Goal: Information Seeking & Learning: Learn about a topic

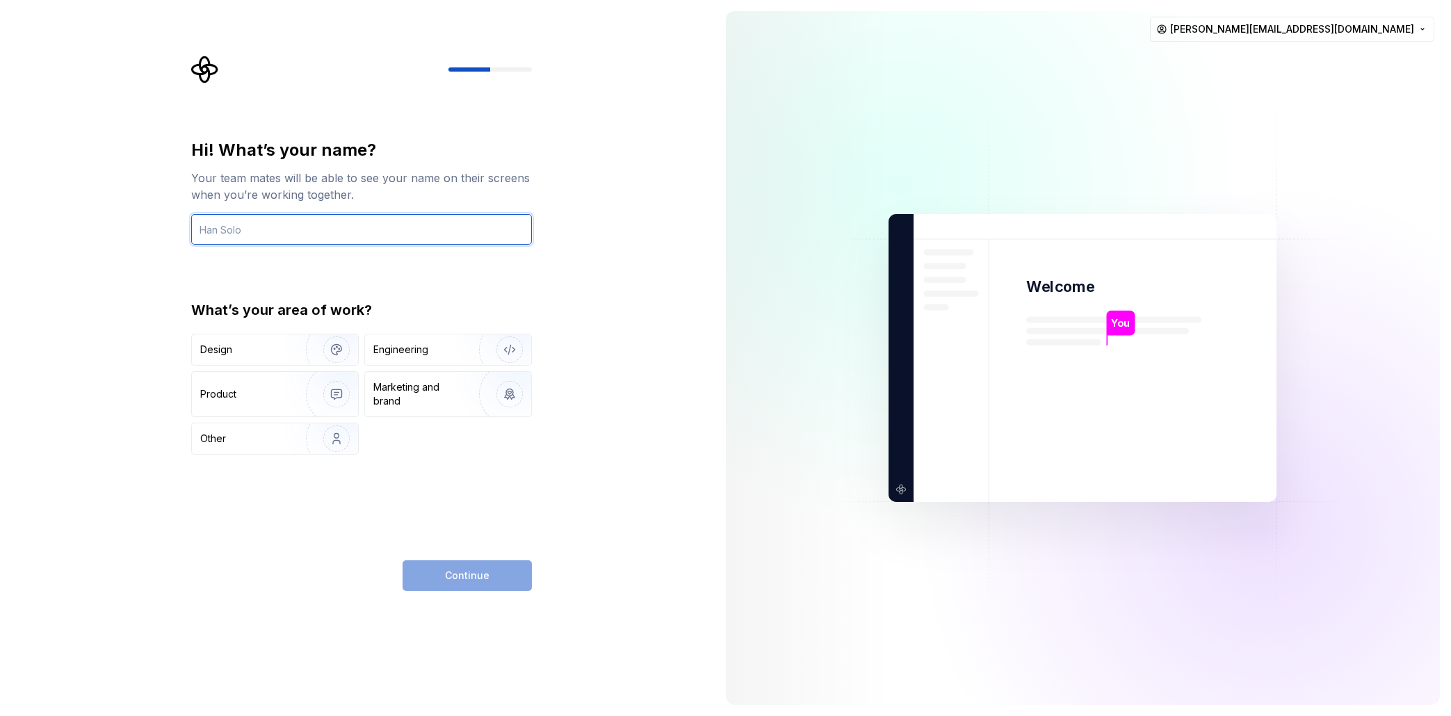
click at [297, 232] on input "text" at bounding box center [361, 229] width 341 height 31
type input "[PERSON_NAME]"
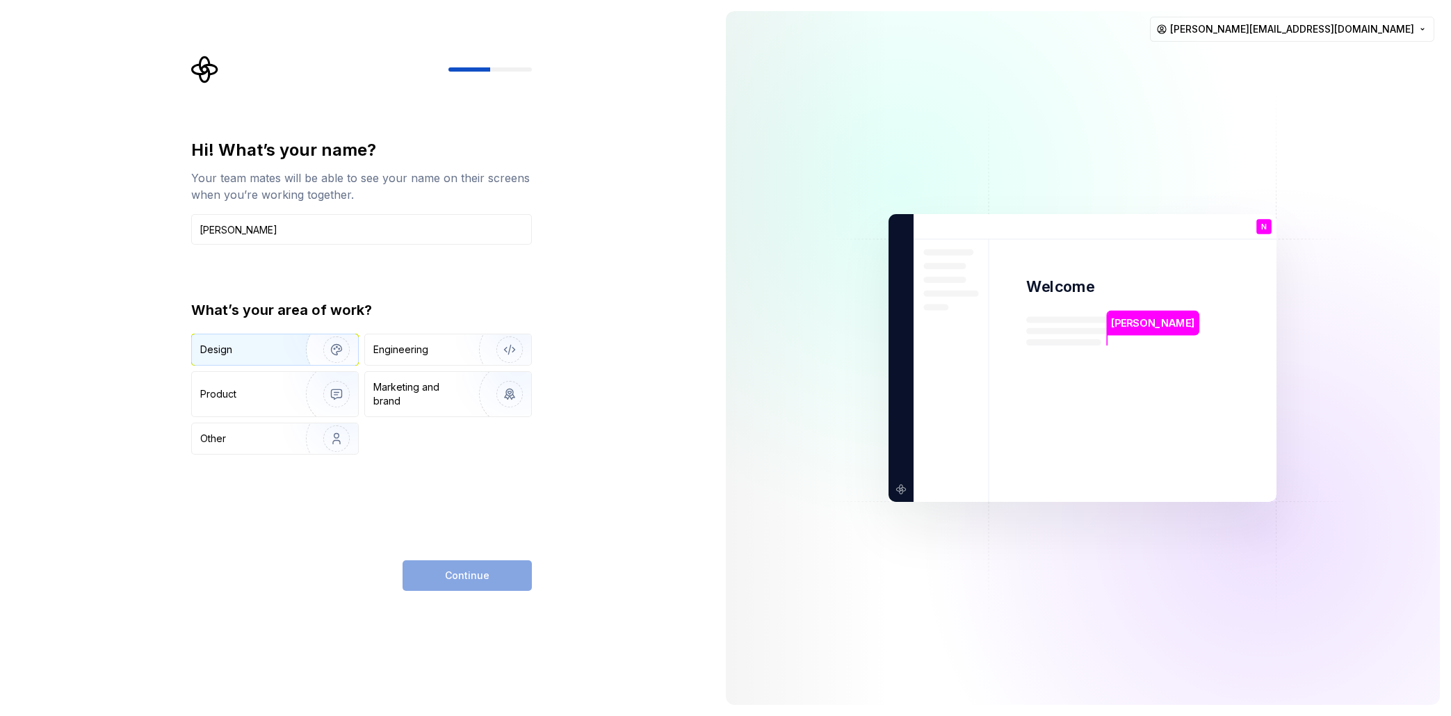
click at [294, 350] on img "button" at bounding box center [327, 349] width 89 height 93
click at [503, 575] on button "Continue" at bounding box center [466, 575] width 129 height 31
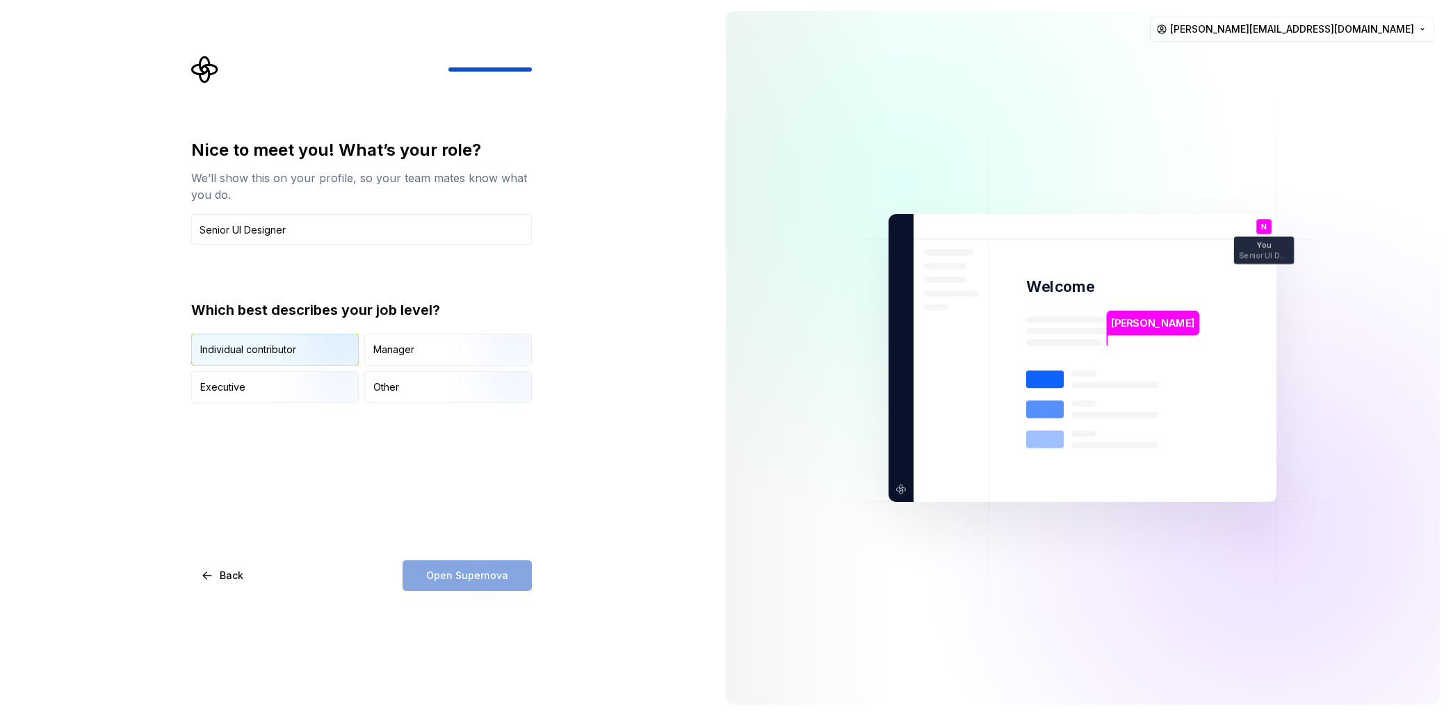
type input "Senior UI Designer"
click at [301, 346] on img "button" at bounding box center [324, 366] width 89 height 93
click at [475, 569] on span "Open Supernova" at bounding box center [467, 576] width 82 height 14
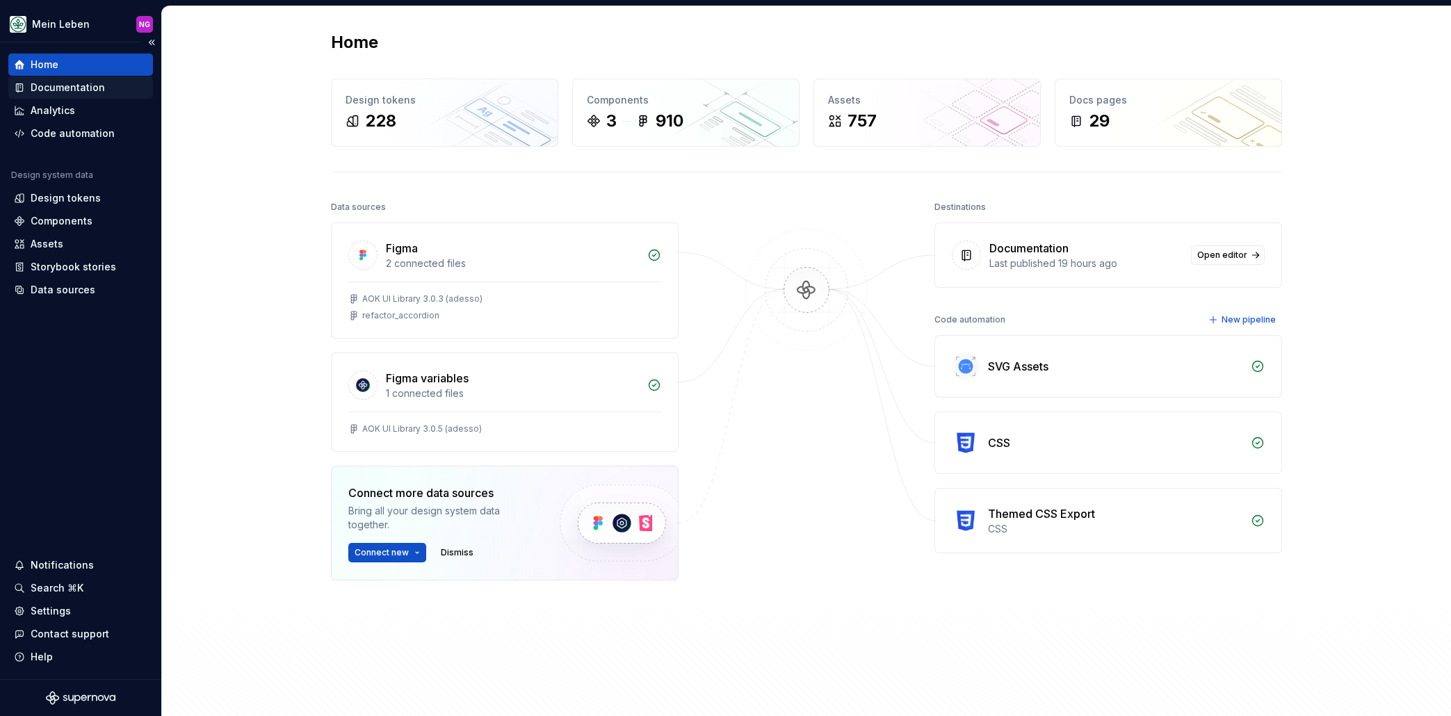
click at [90, 86] on div "Documentation" at bounding box center [68, 88] width 74 height 14
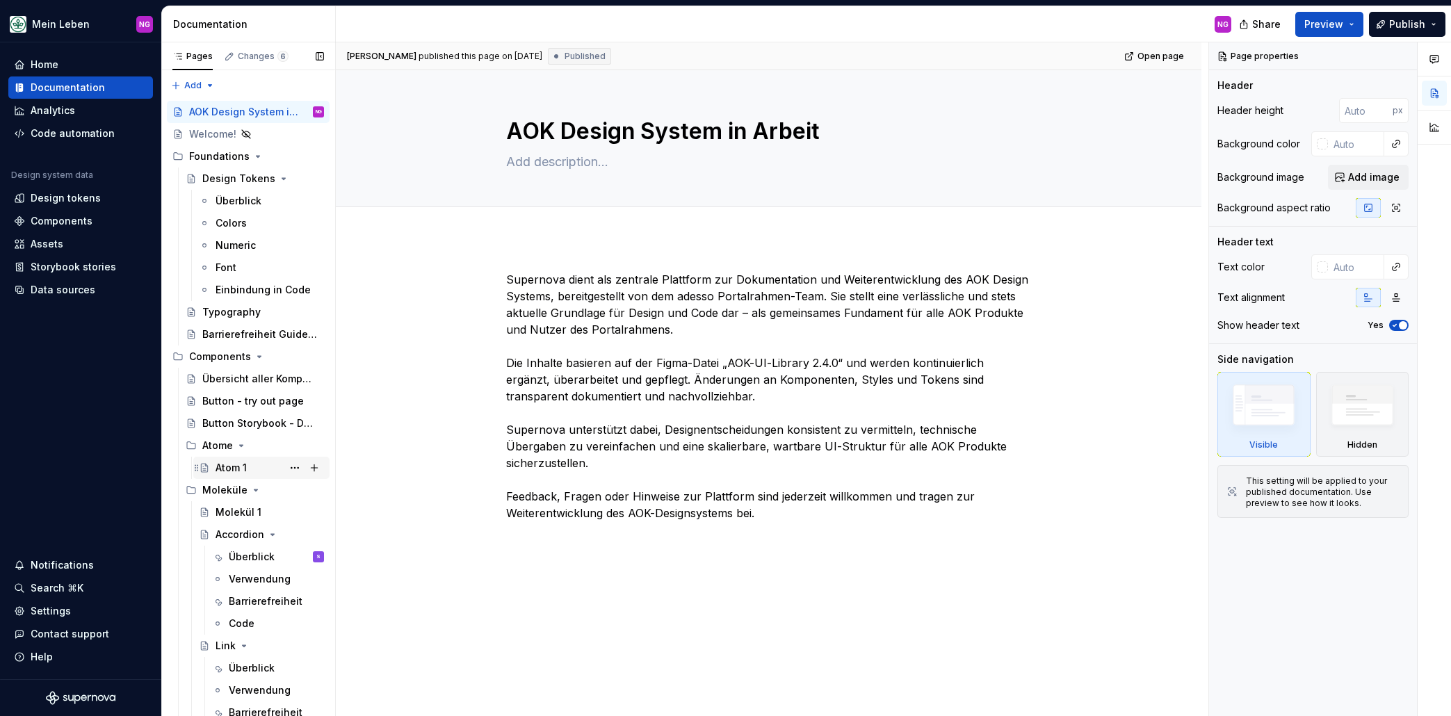
click at [222, 471] on div "Atom 1" at bounding box center [230, 468] width 31 height 14
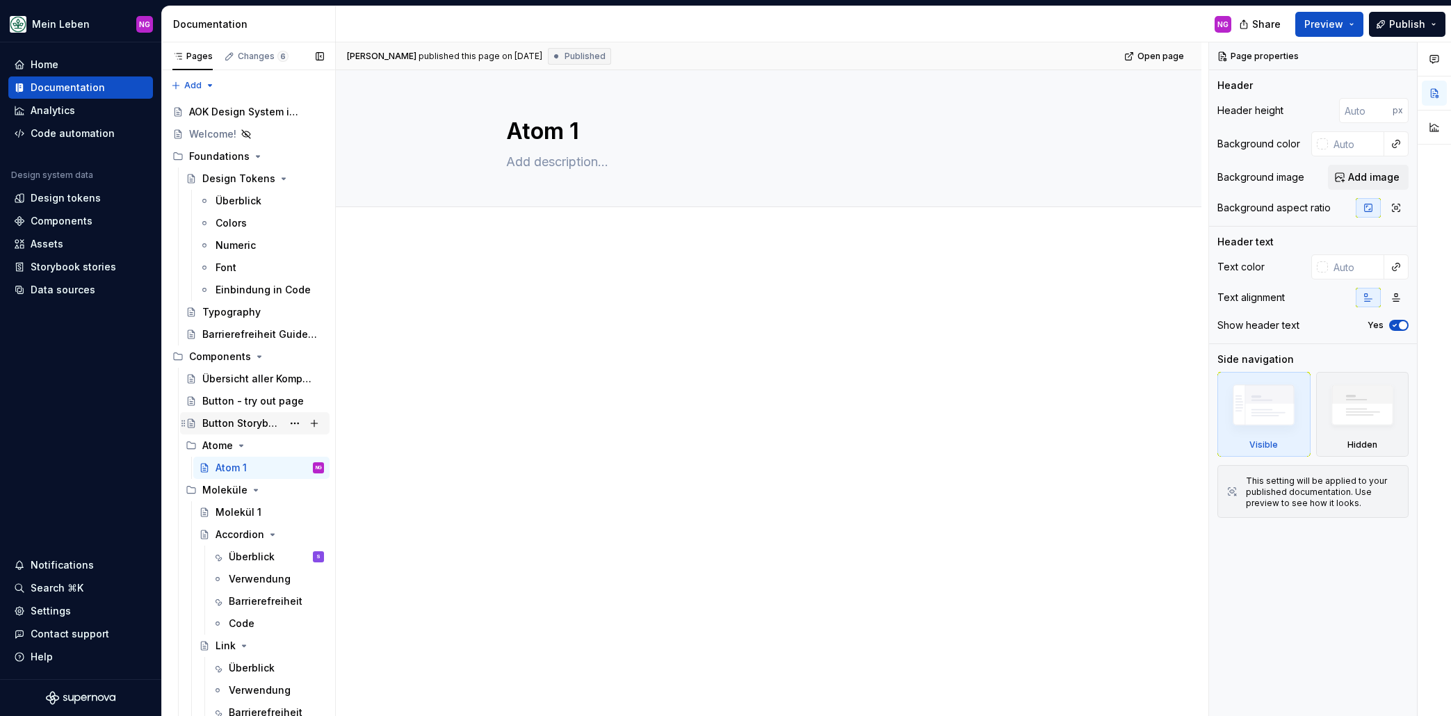
click at [243, 416] on div "Button Storybook - Durchstich!" at bounding box center [242, 423] width 80 height 14
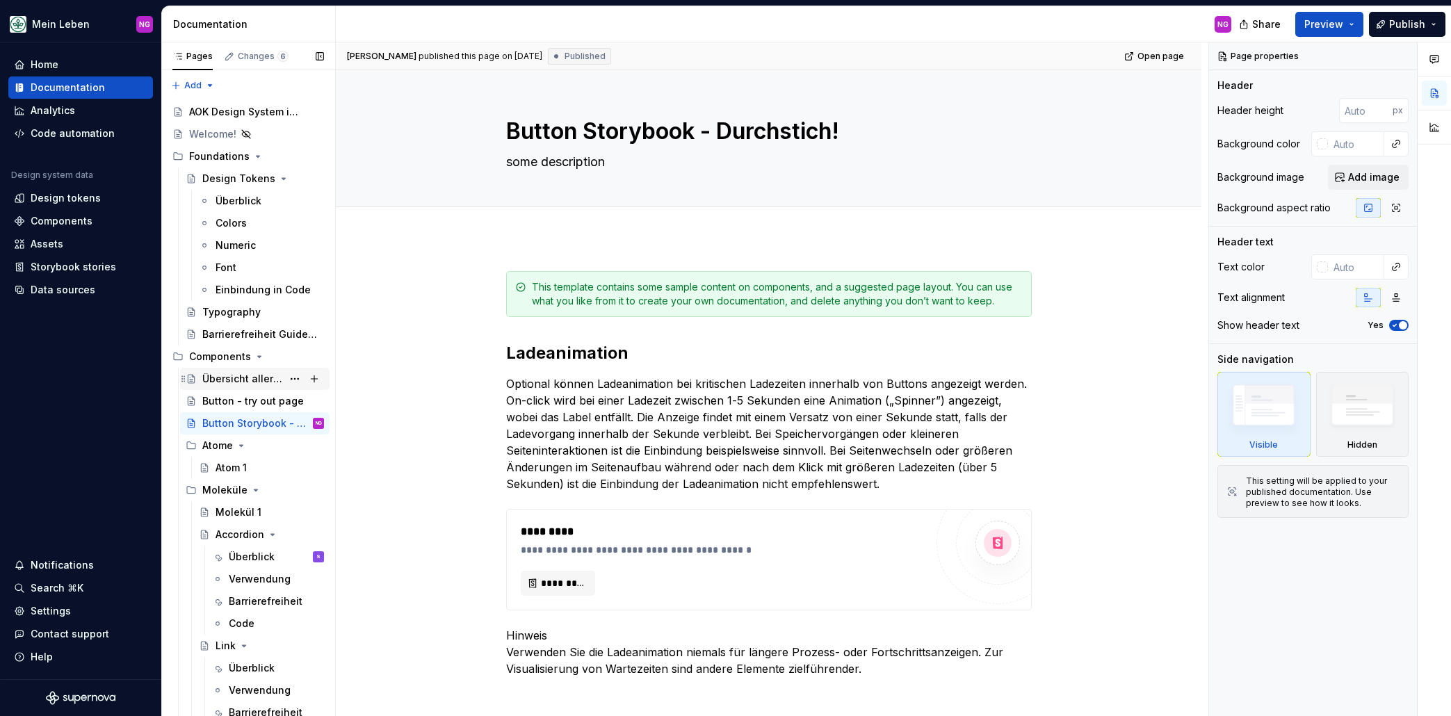
click at [222, 370] on div "Übersicht aller Komponenten" at bounding box center [263, 378] width 122 height 19
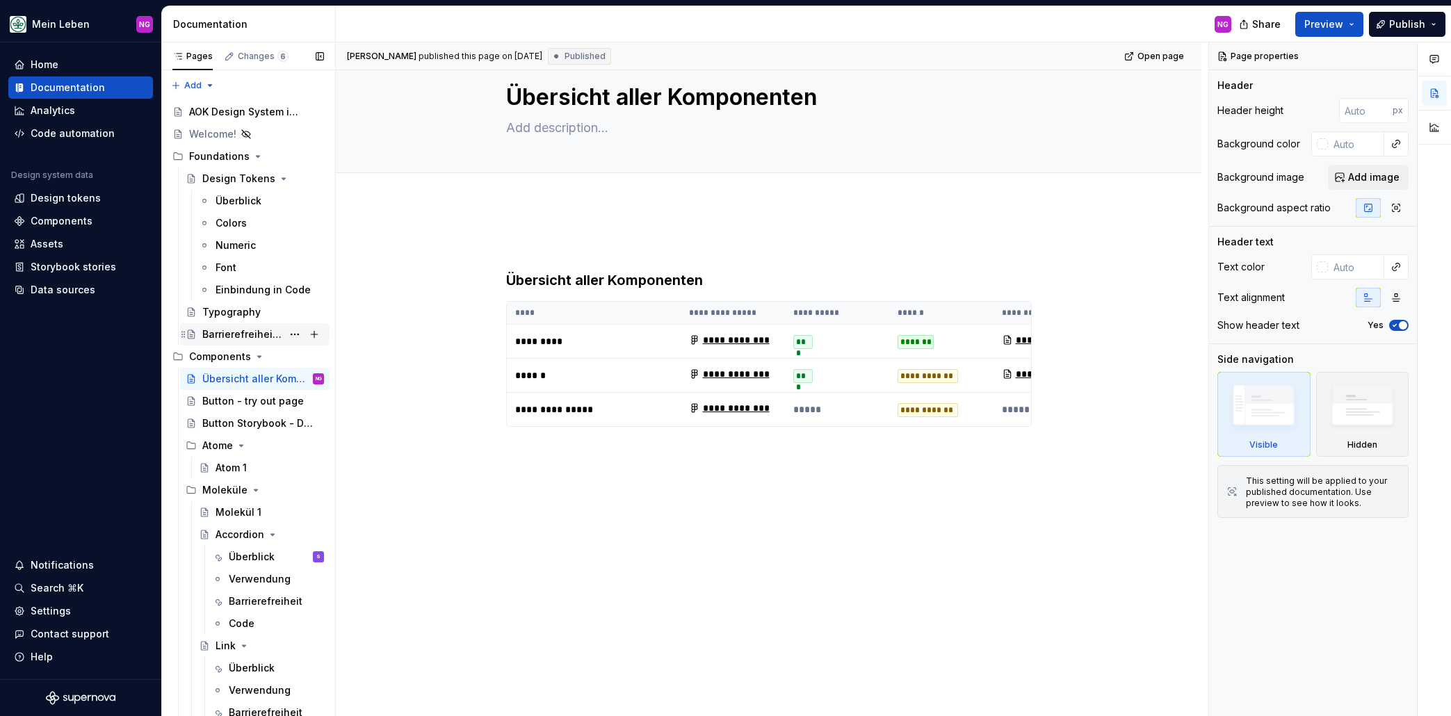
scroll to position [271, 0]
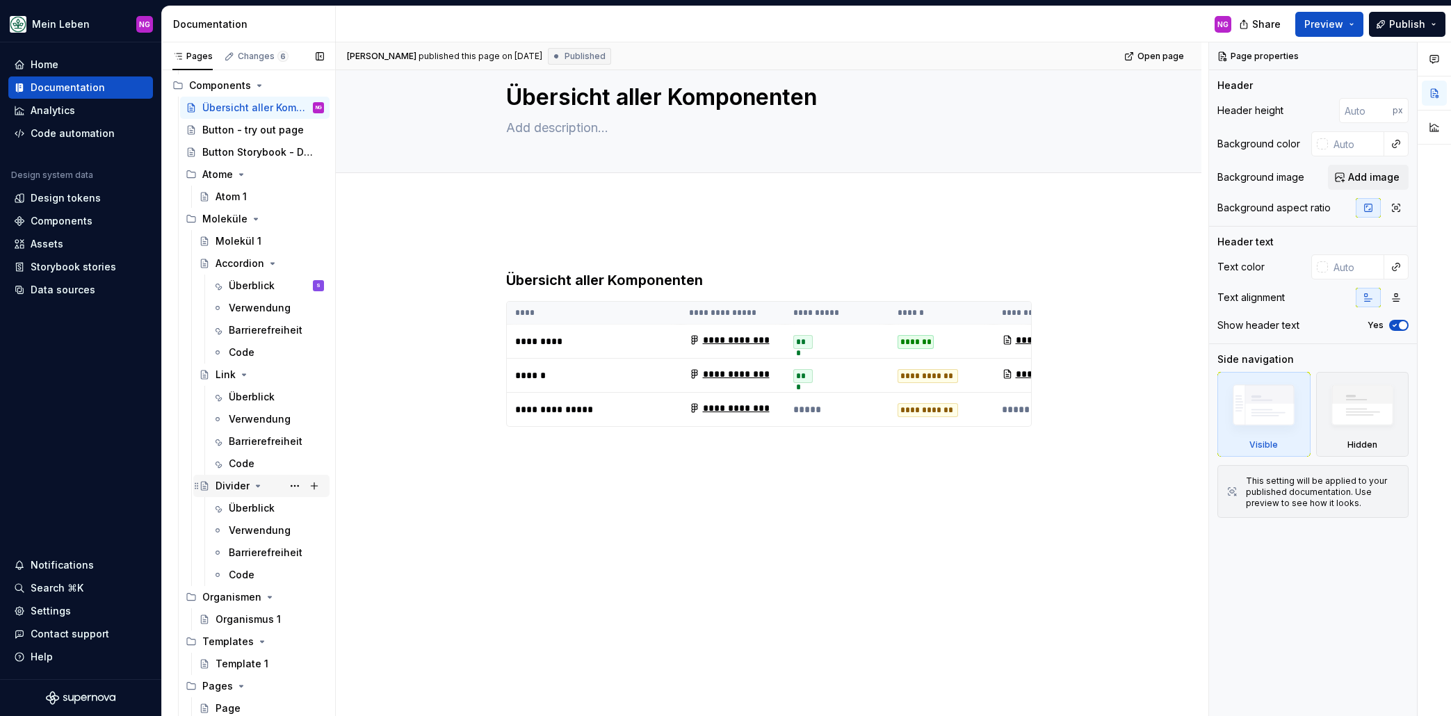
click at [220, 479] on div "Divider" at bounding box center [232, 486] width 34 height 14
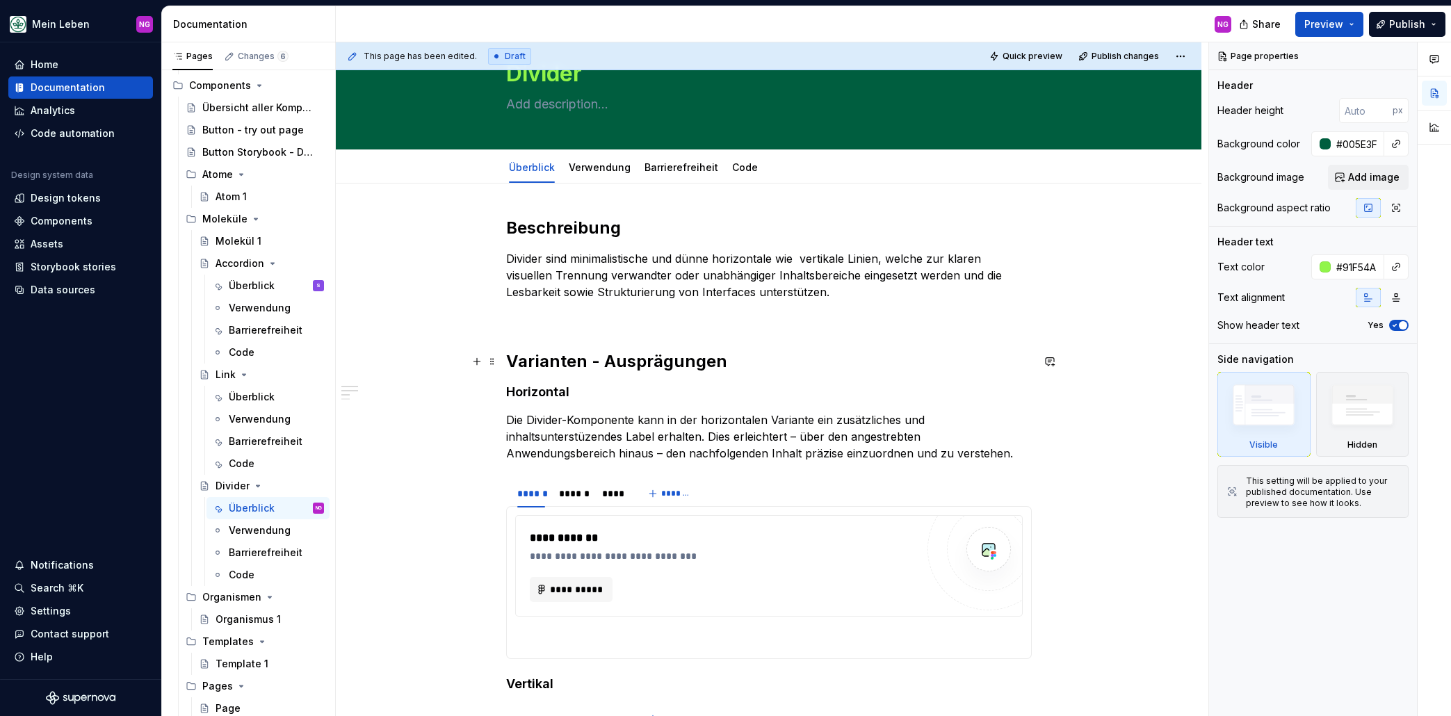
scroll to position [350, 0]
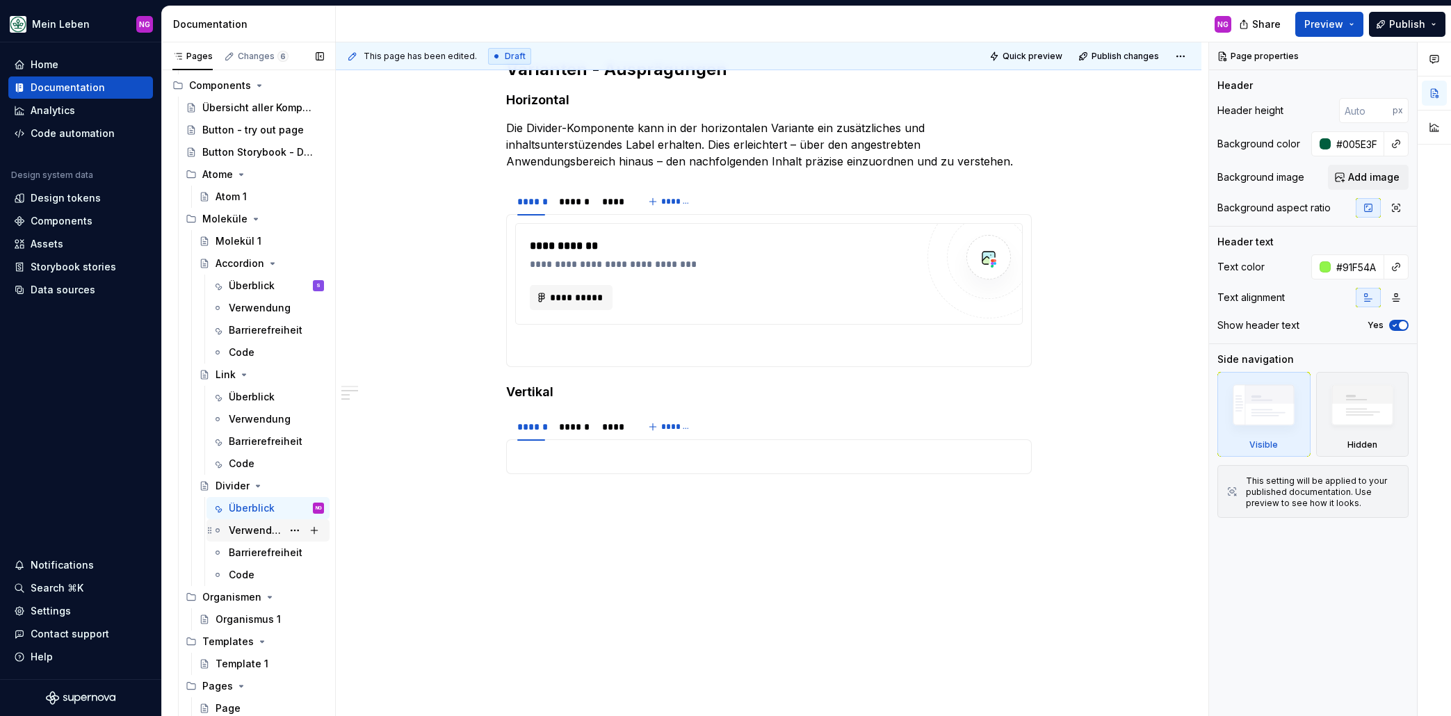
click at [249, 526] on div "Verwendung" at bounding box center [256, 530] width 54 height 14
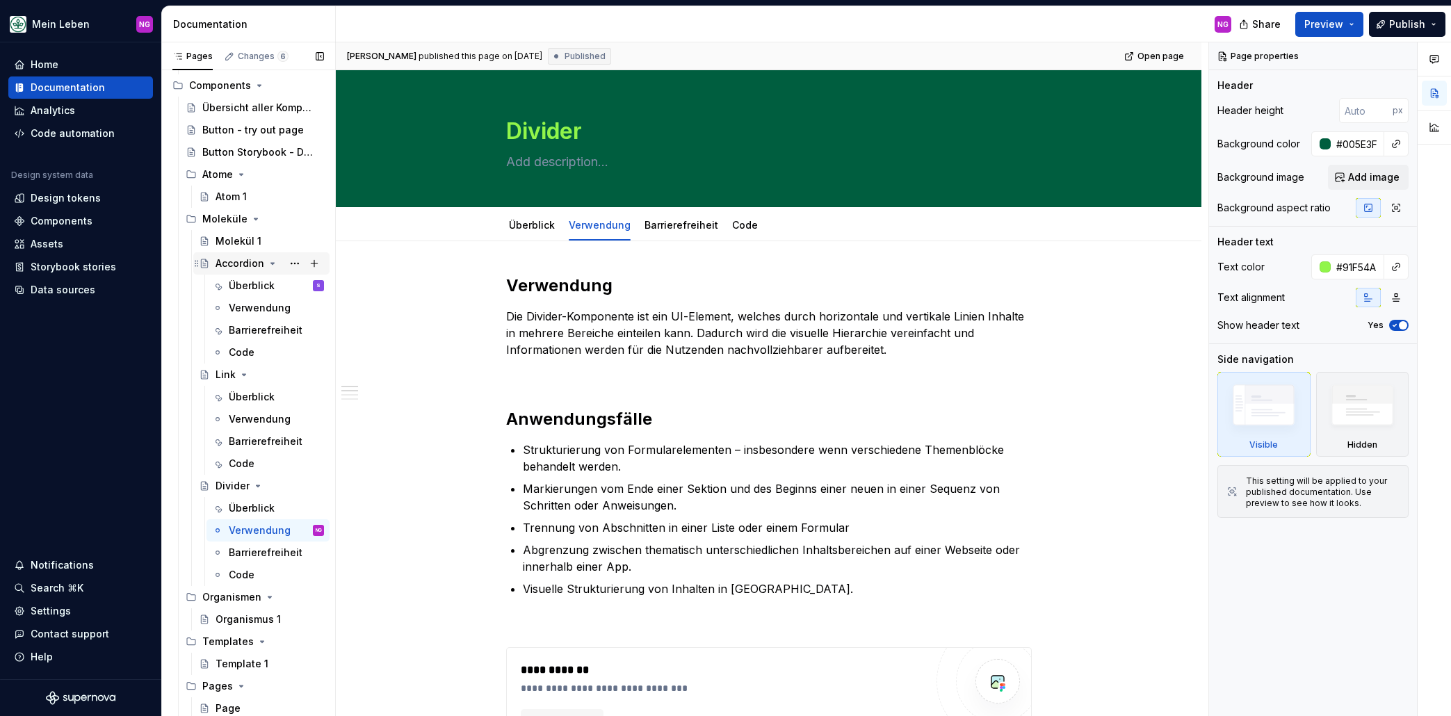
click at [235, 268] on div "Accordion" at bounding box center [239, 264] width 49 height 14
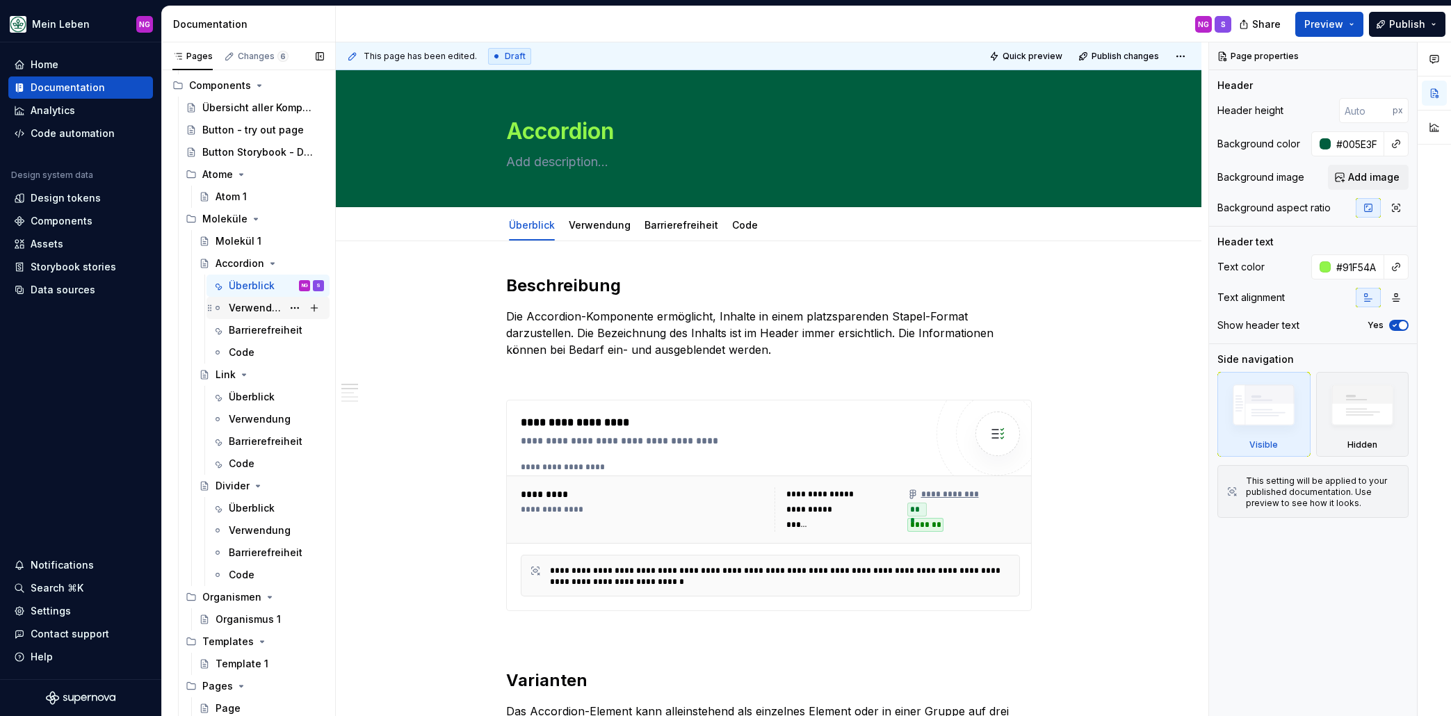
click at [247, 301] on div "Verwendung" at bounding box center [256, 308] width 54 height 14
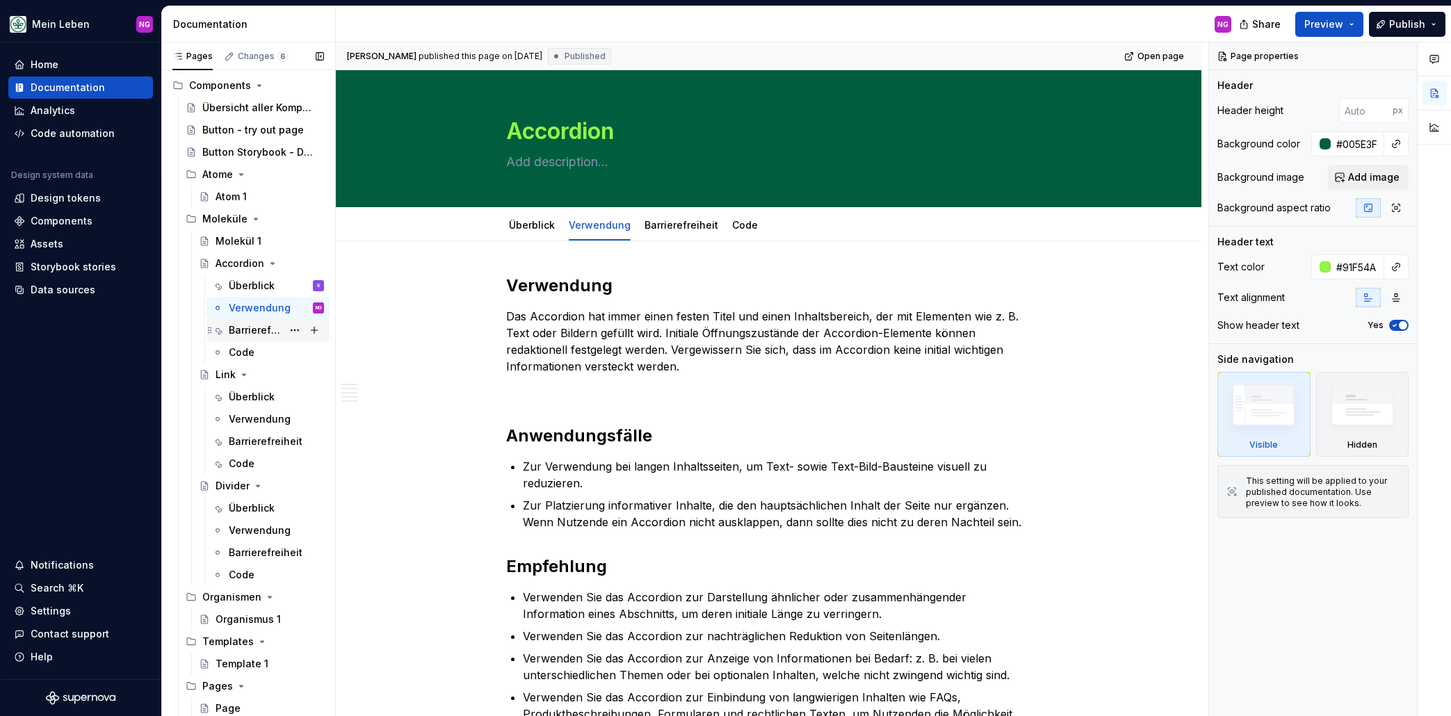
click at [245, 335] on div "Barrierefreiheit" at bounding box center [256, 330] width 54 height 14
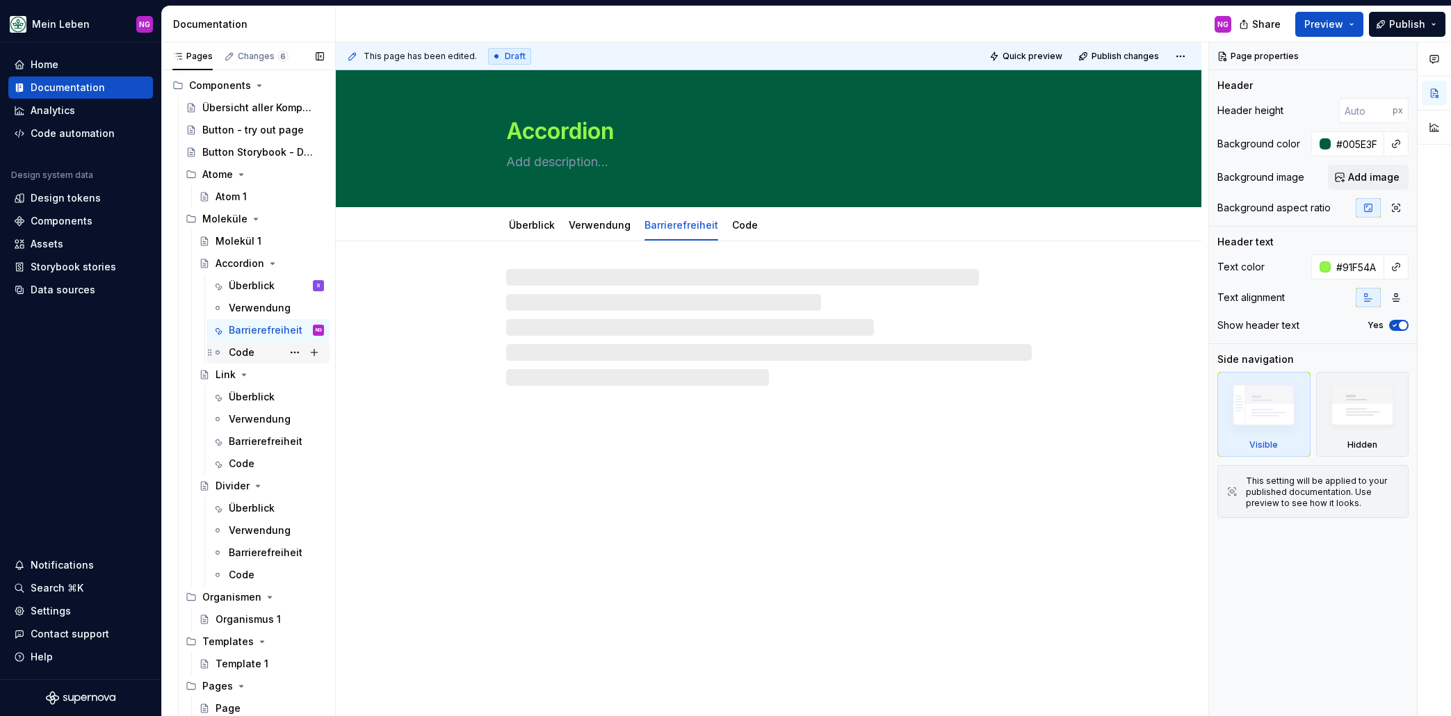
click at [250, 349] on div "Code" at bounding box center [242, 352] width 26 height 14
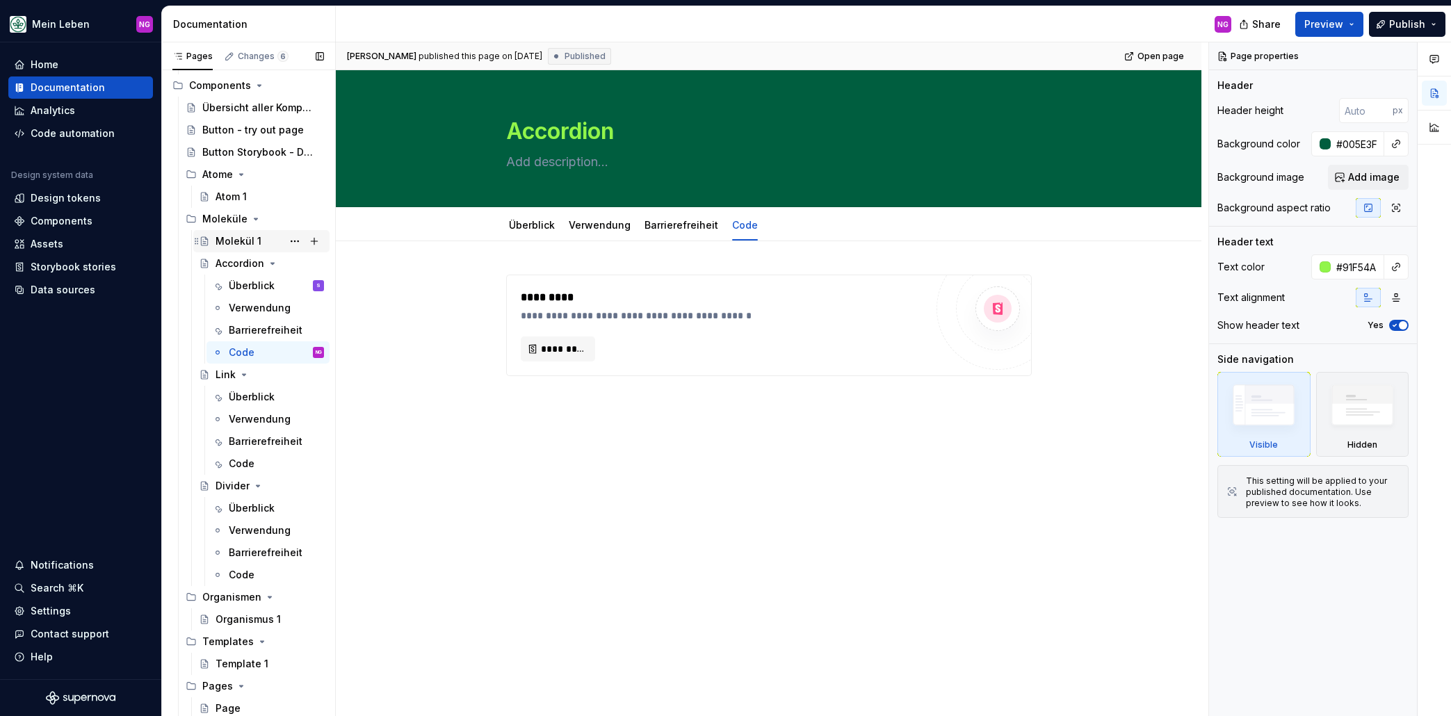
click at [234, 248] on div "Molekül 1" at bounding box center [269, 240] width 108 height 19
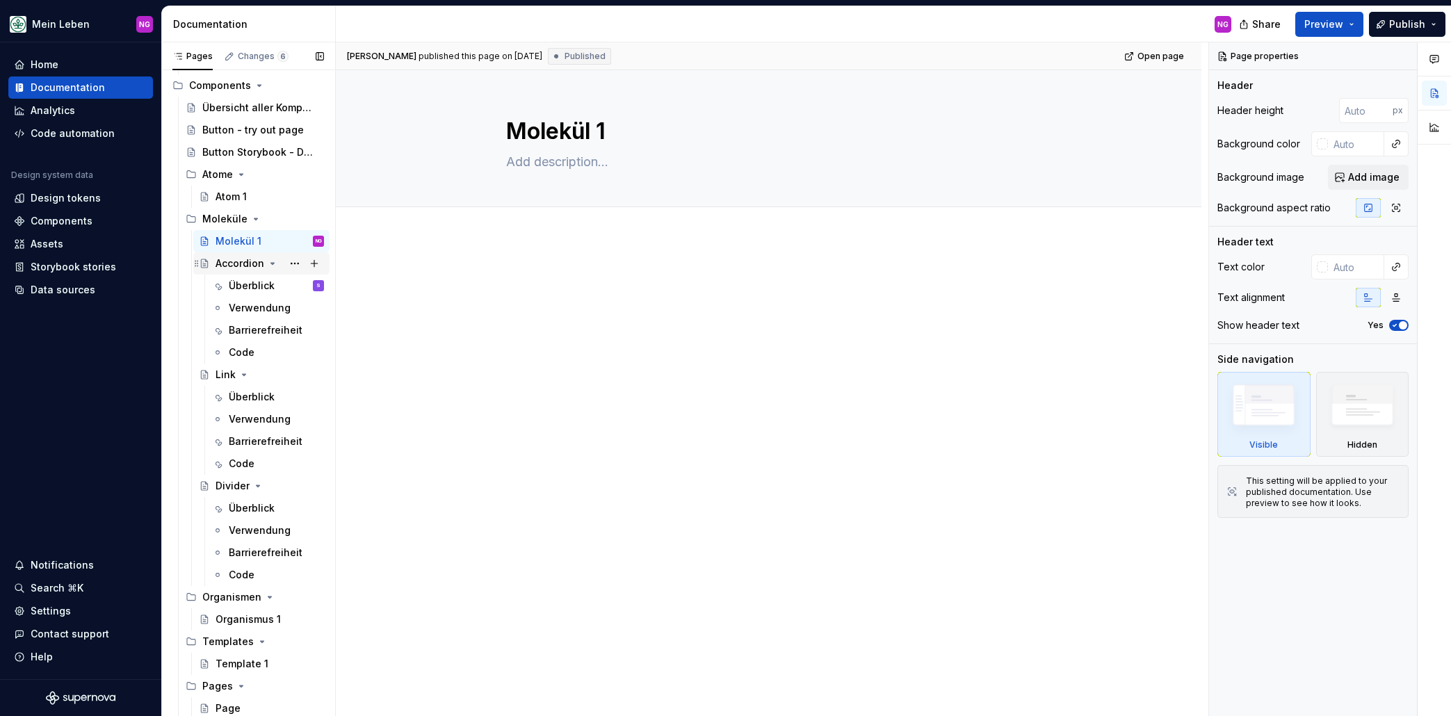
click at [245, 264] on div "Accordion" at bounding box center [239, 264] width 49 height 14
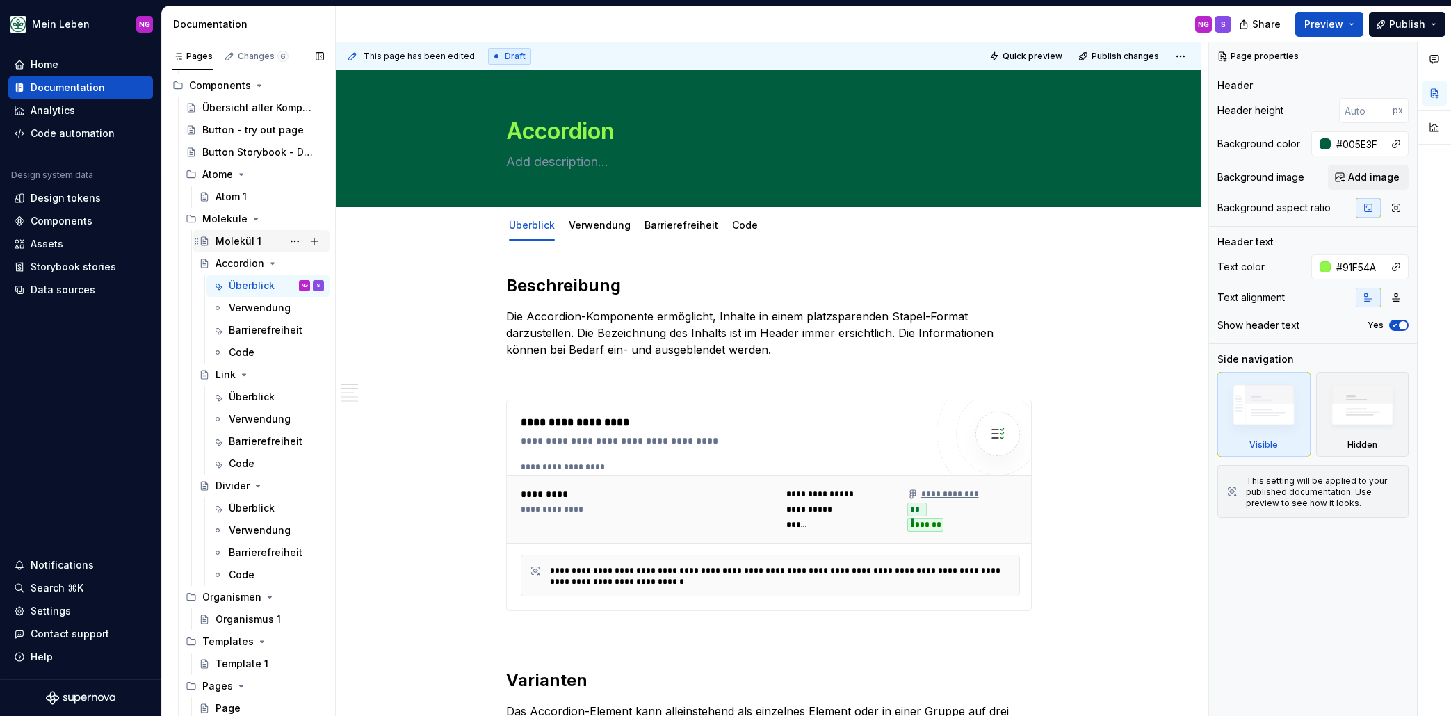
click at [243, 238] on div "Molekül 1" at bounding box center [238, 241] width 46 height 14
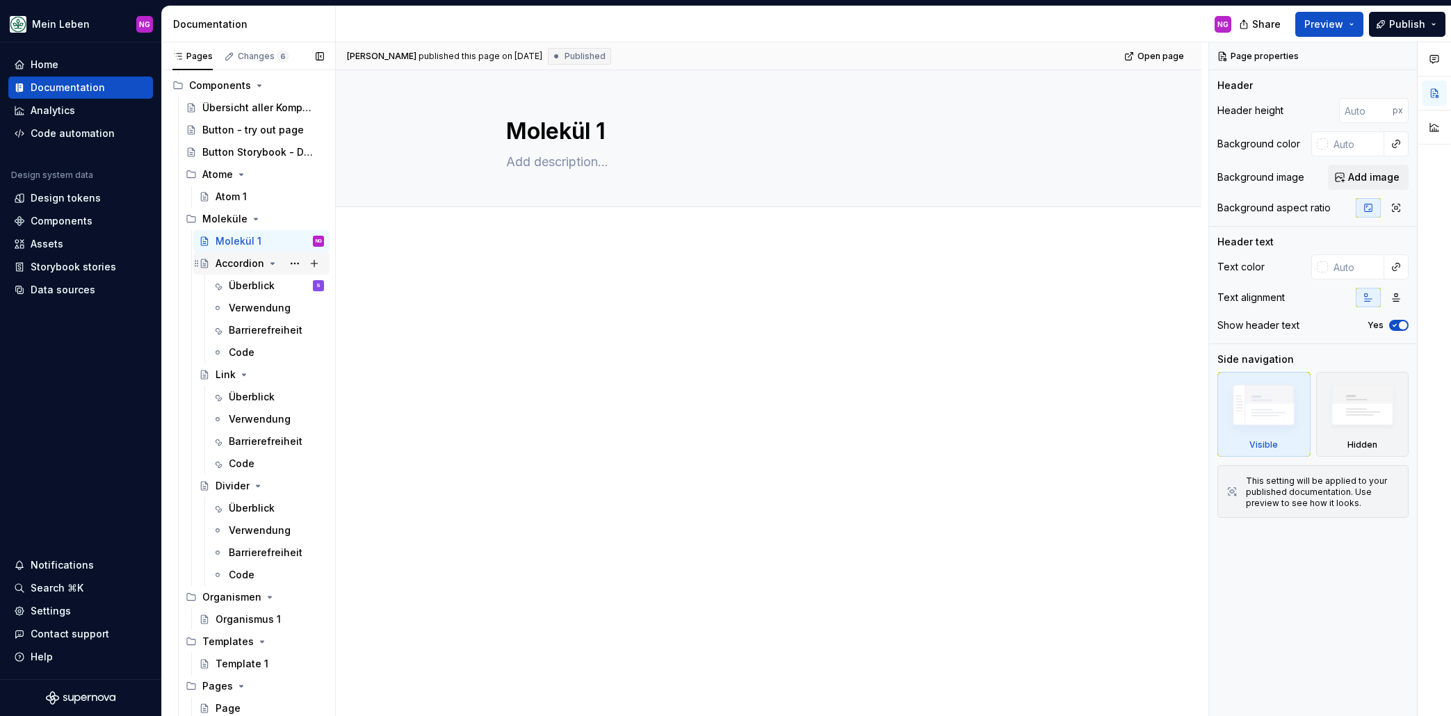
click at [240, 266] on div "Accordion" at bounding box center [239, 264] width 49 height 14
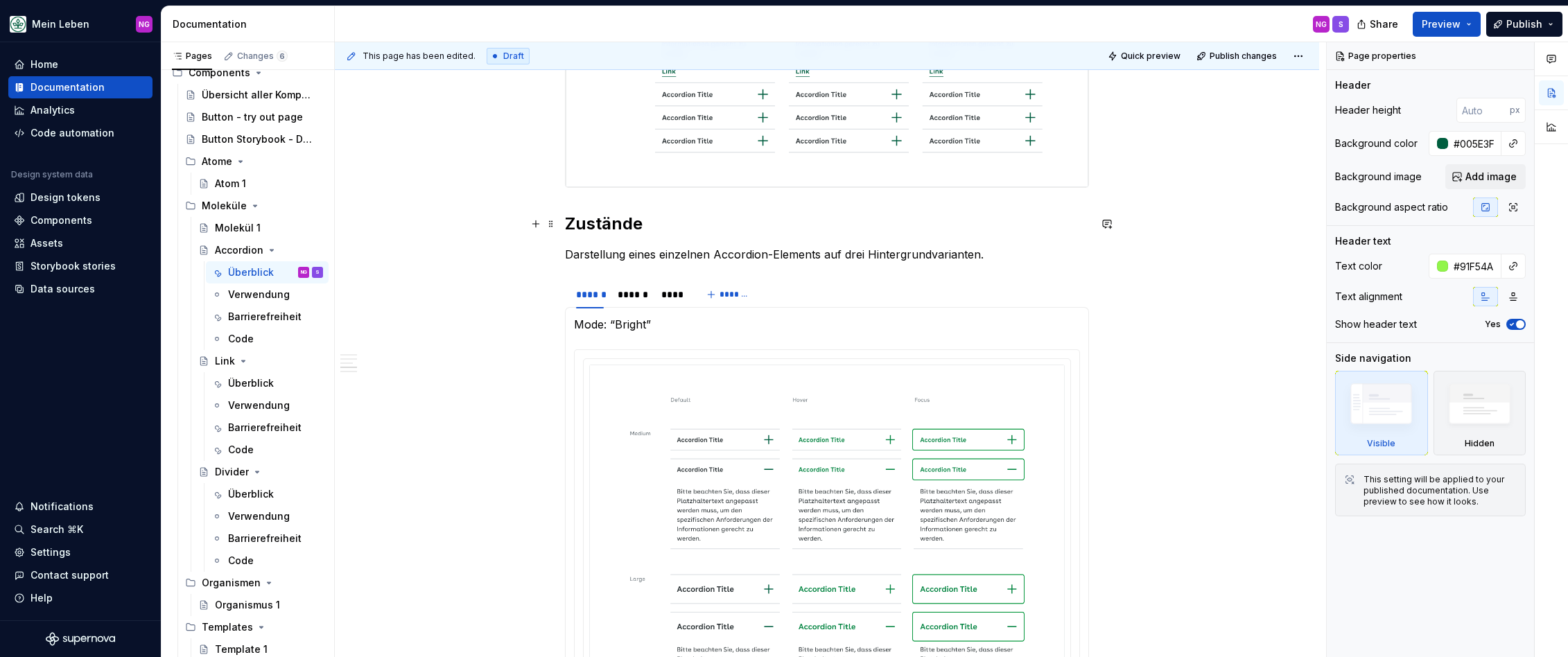
scroll to position [951, 0]
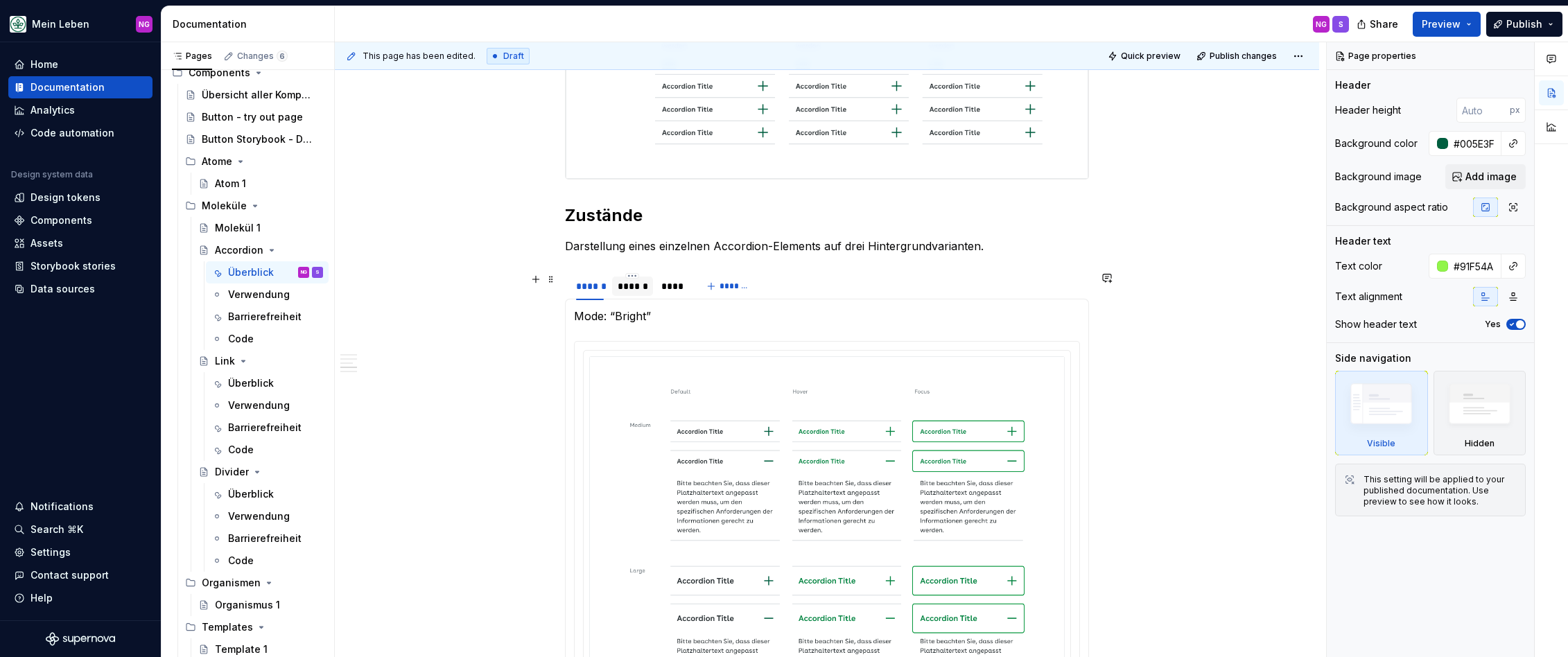
click at [635, 290] on div "******" at bounding box center [632, 286] width 30 height 14
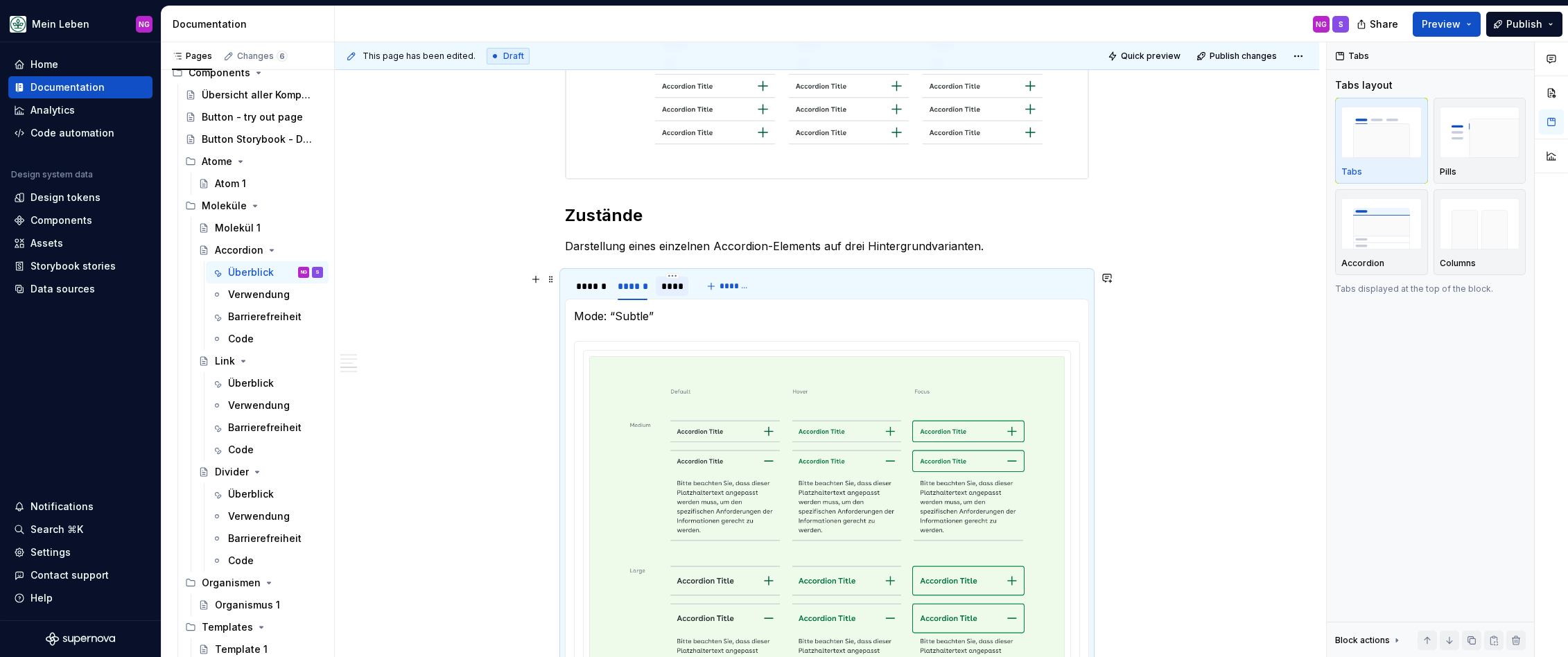
click at [676, 286] on div "****" at bounding box center [672, 286] width 22 height 14
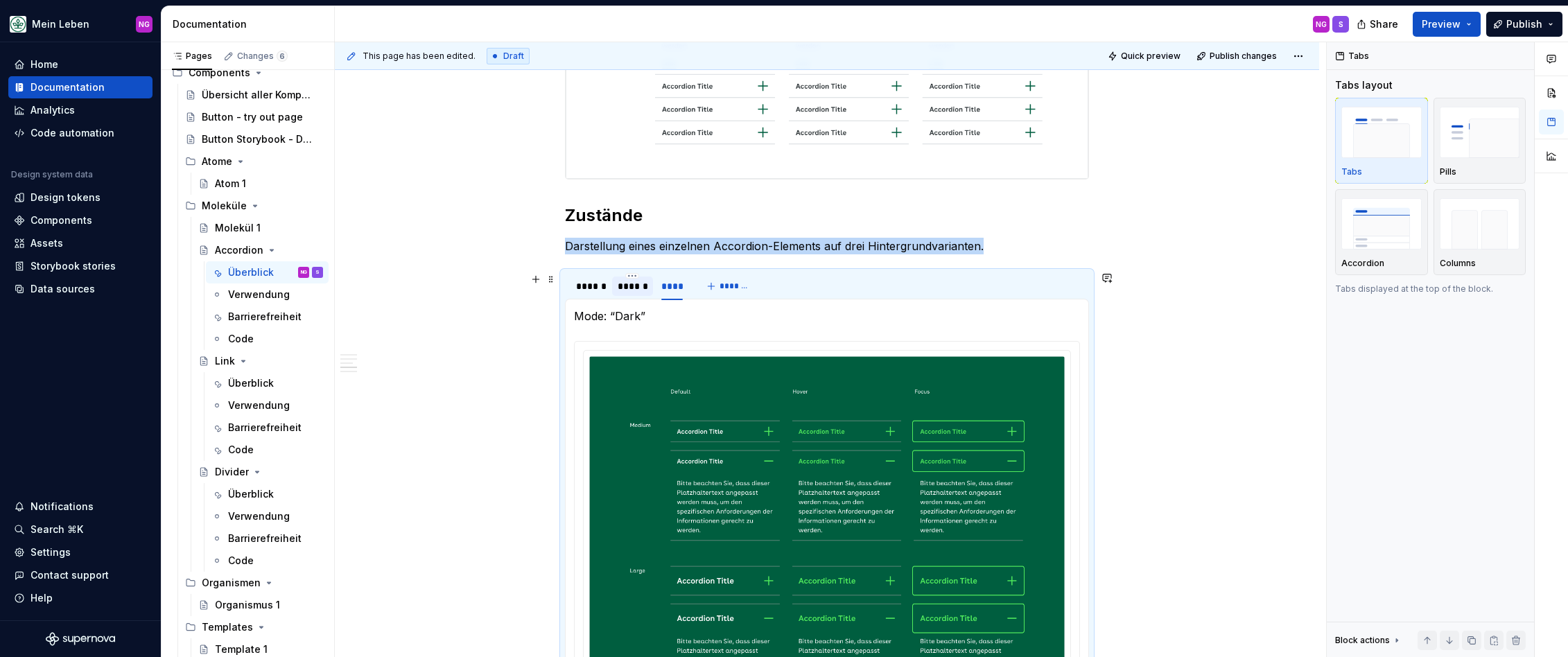
click at [638, 290] on div "******" at bounding box center [632, 286] width 30 height 14
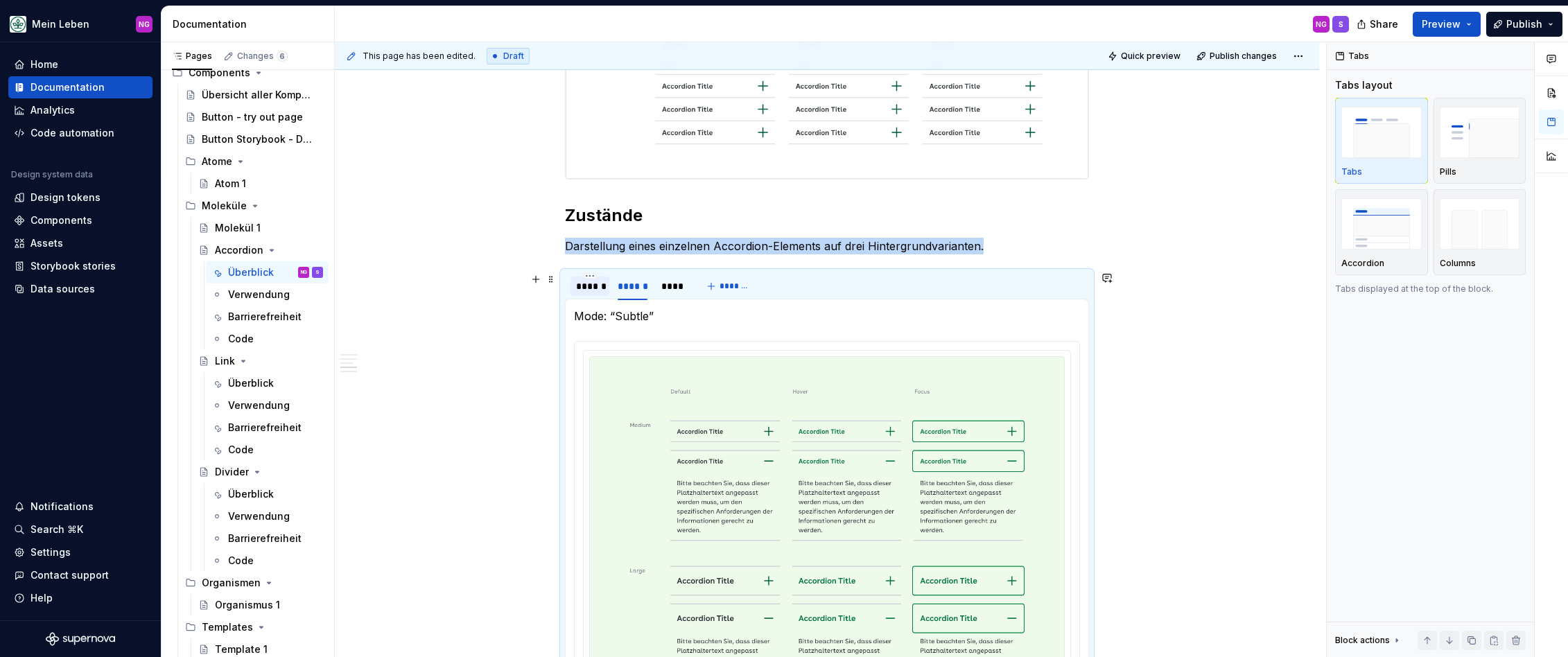
click at [603, 288] on div "******" at bounding box center [589, 285] width 39 height 19
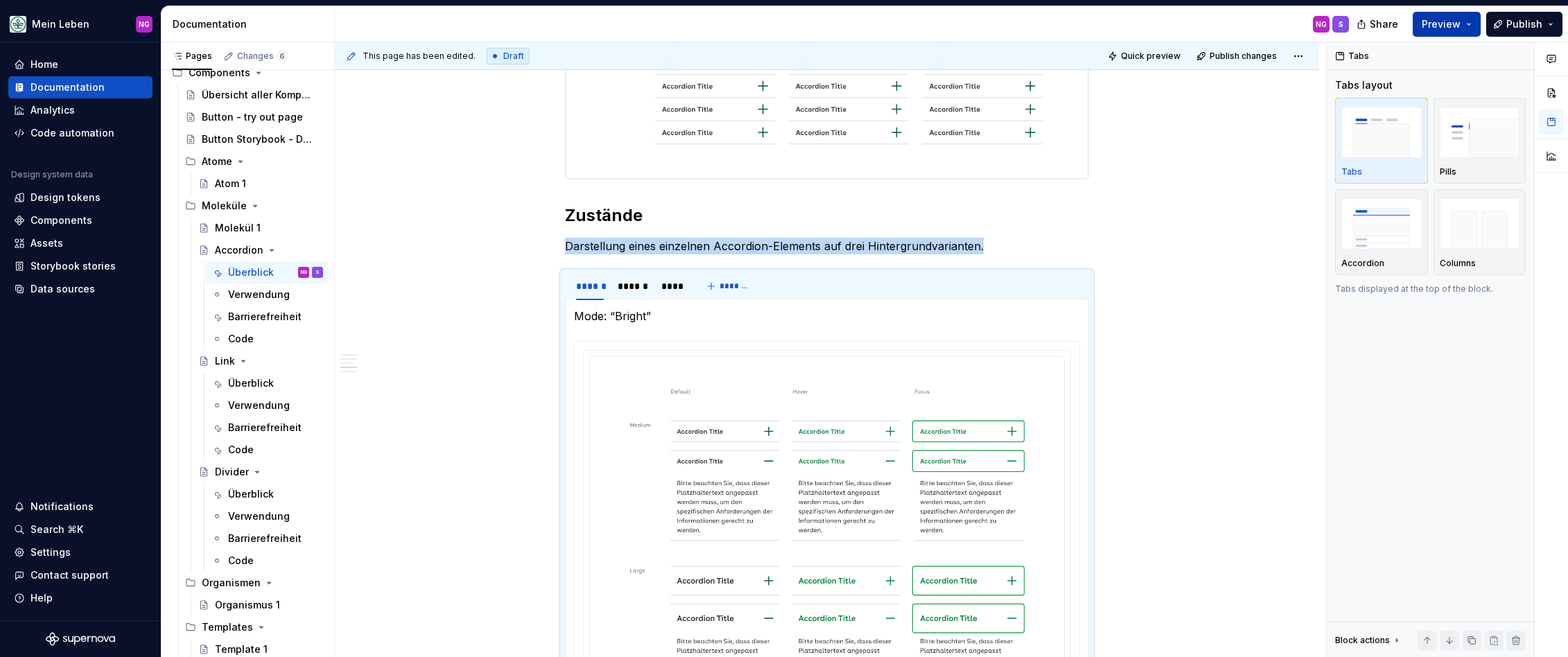
click at [1446, 24] on button "Preview" at bounding box center [1447, 24] width 68 height 25
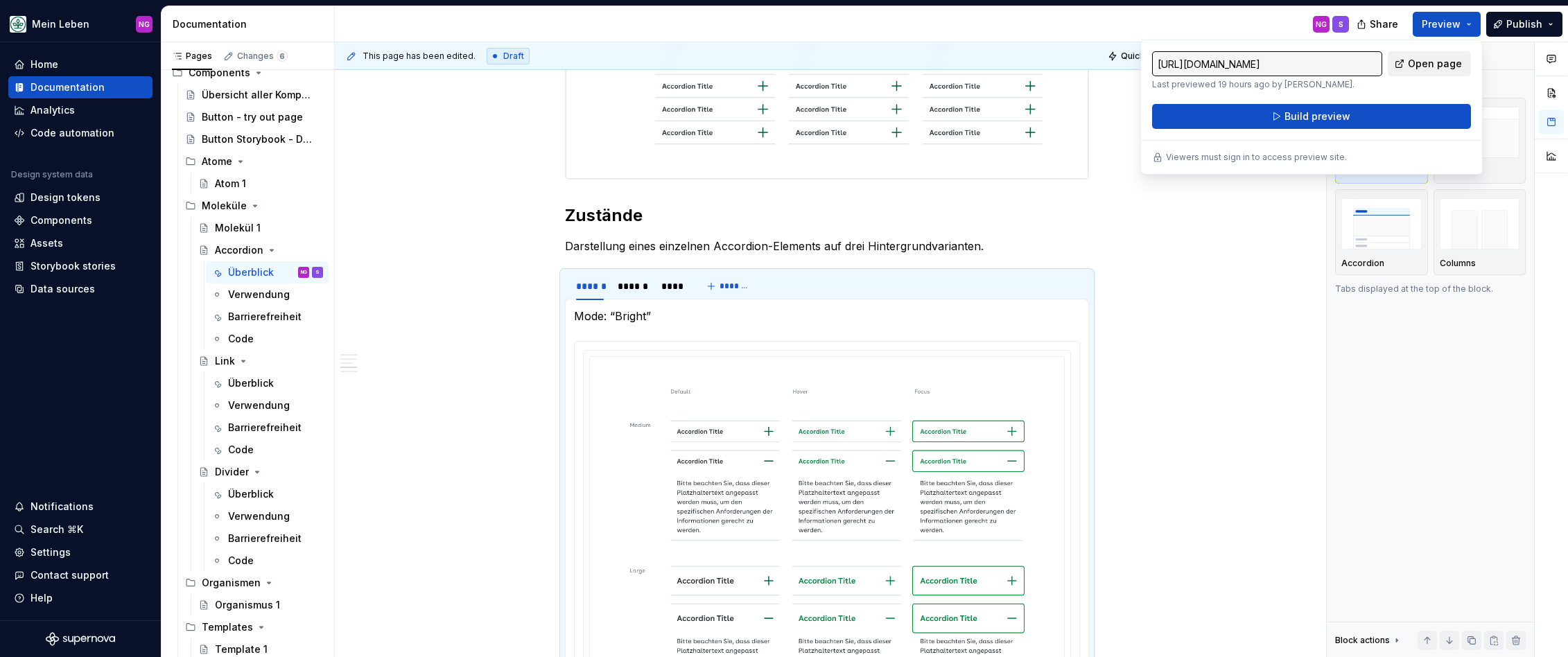
click at [1433, 62] on span "Open page" at bounding box center [1435, 64] width 54 height 14
click at [253, 296] on div "Verwendung" at bounding box center [255, 294] width 54 height 14
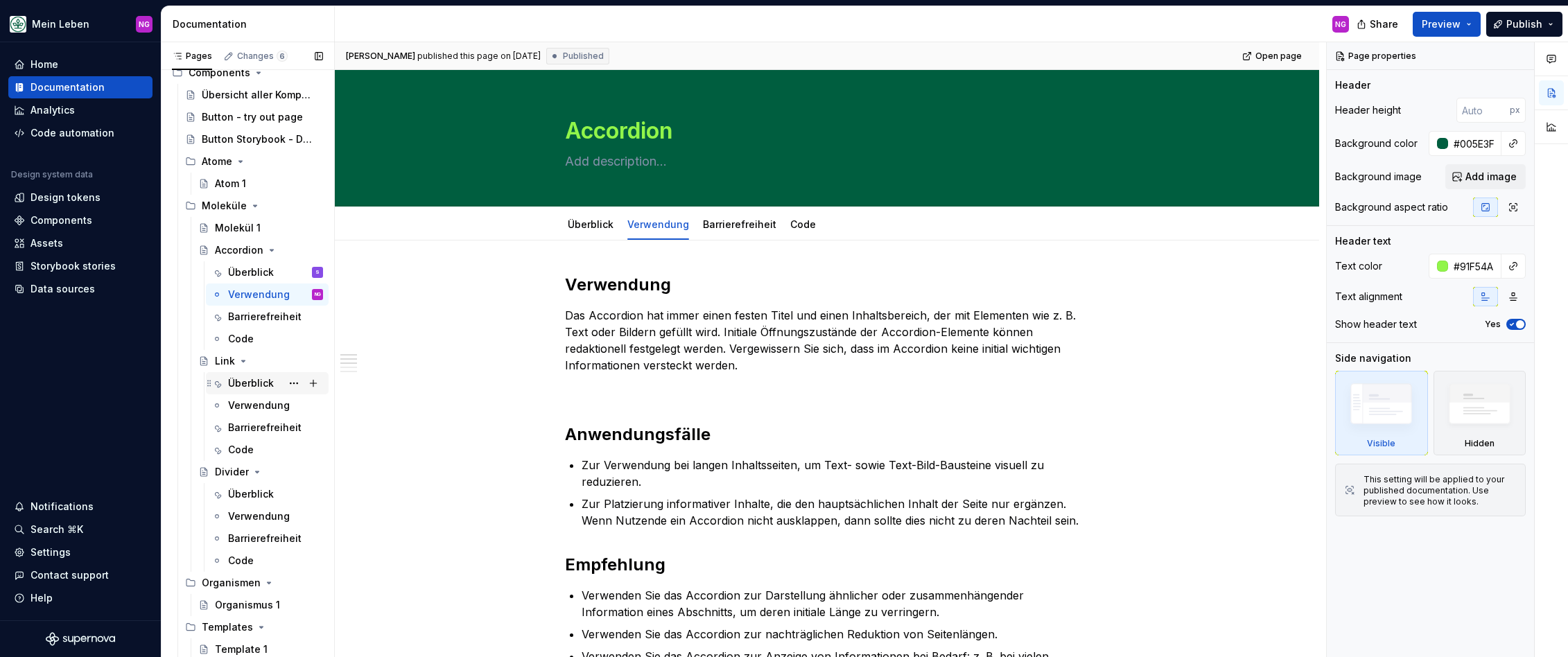
click at [247, 385] on div "Überblick" at bounding box center [251, 383] width 46 height 14
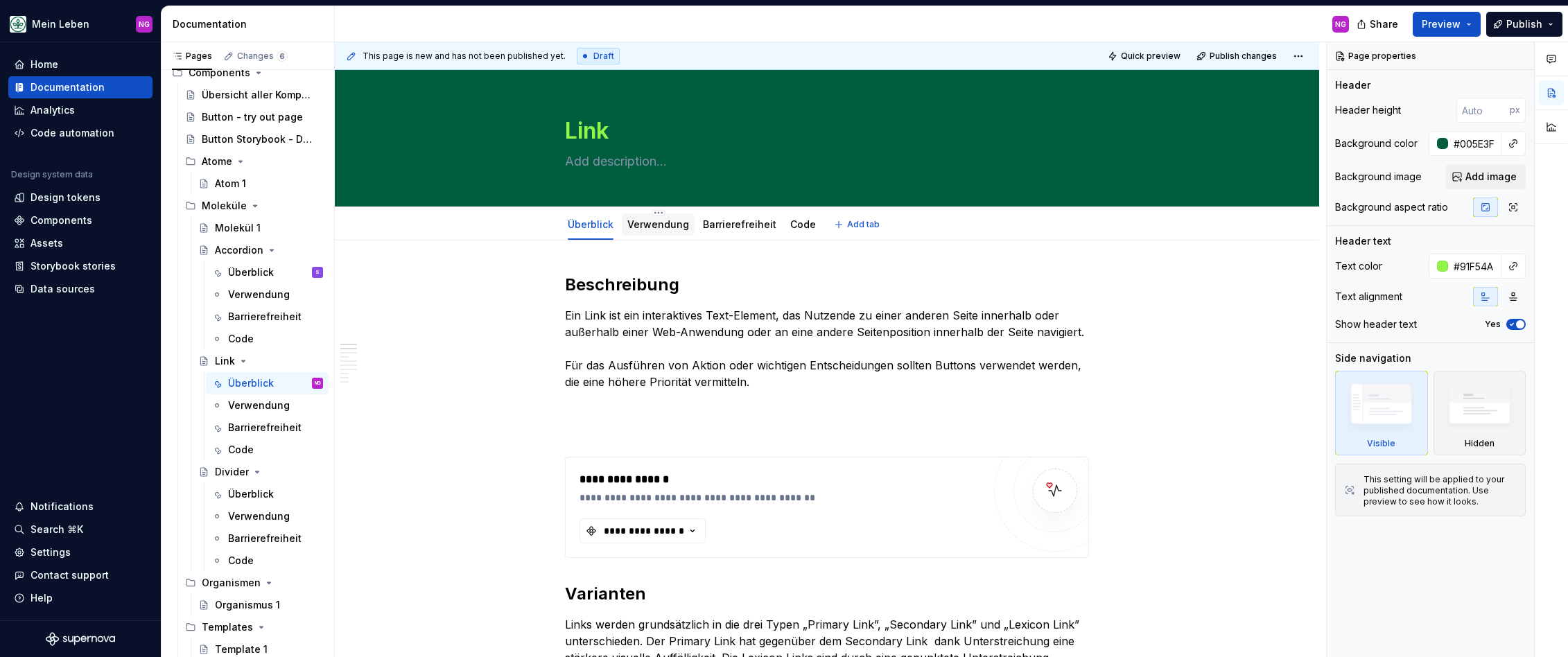
click at [658, 230] on div "Verwendung" at bounding box center [658, 224] width 62 height 14
click at [654, 228] on link "Verwendung" at bounding box center [658, 224] width 62 height 12
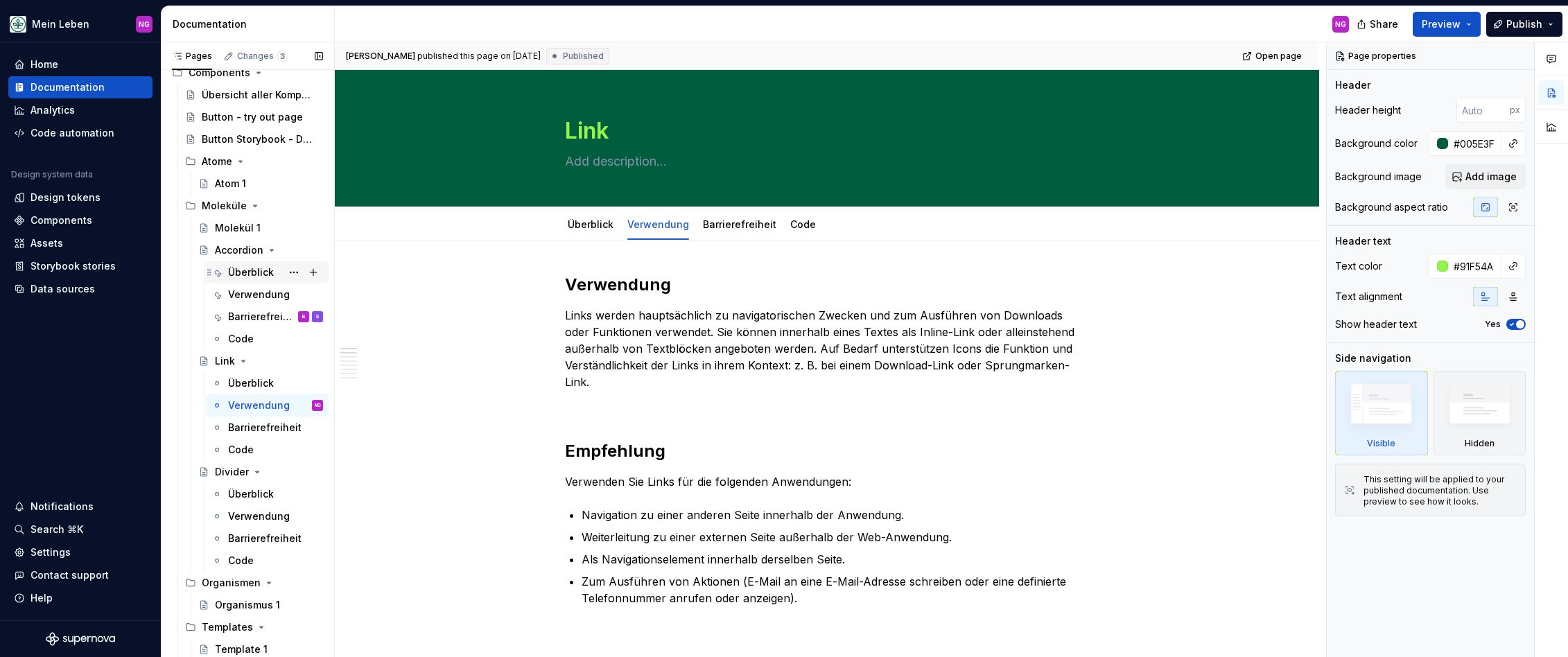
click at [251, 274] on div "Überblick" at bounding box center [251, 272] width 46 height 14
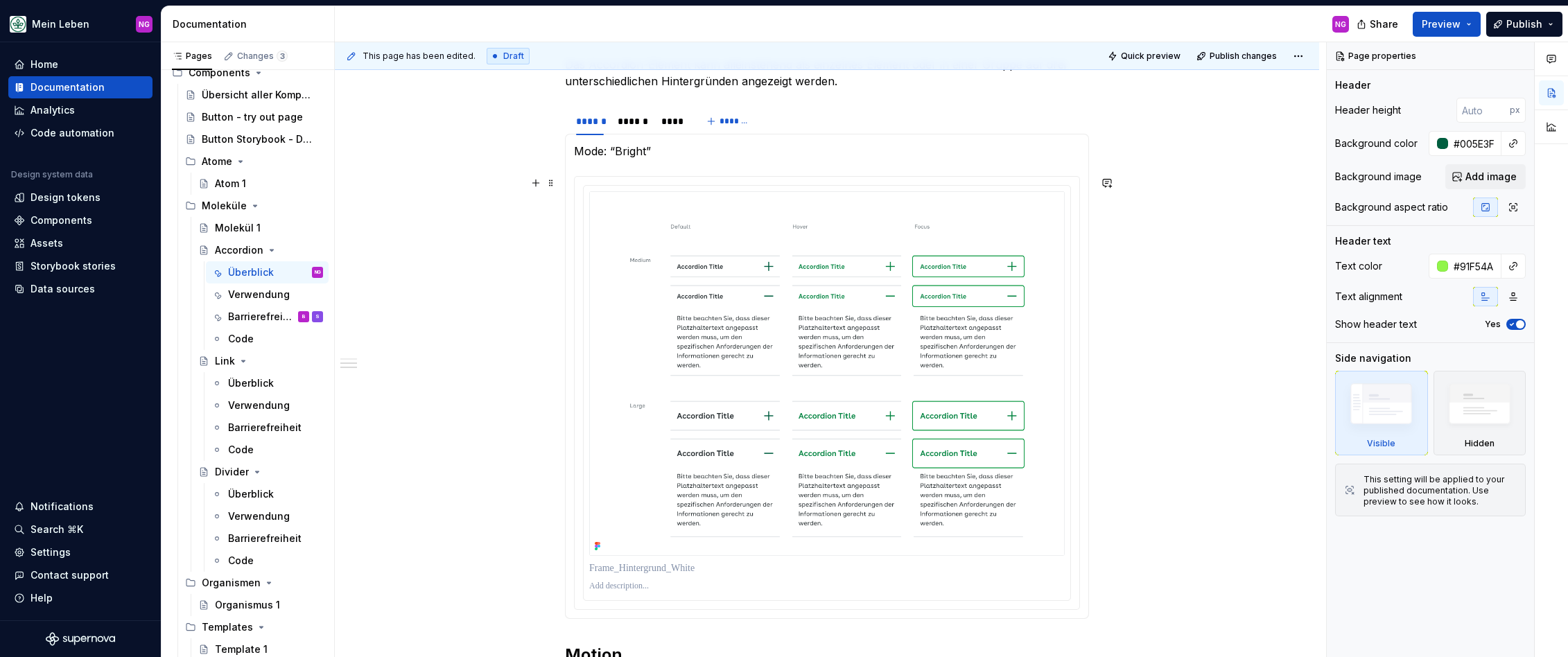
scroll to position [636, 0]
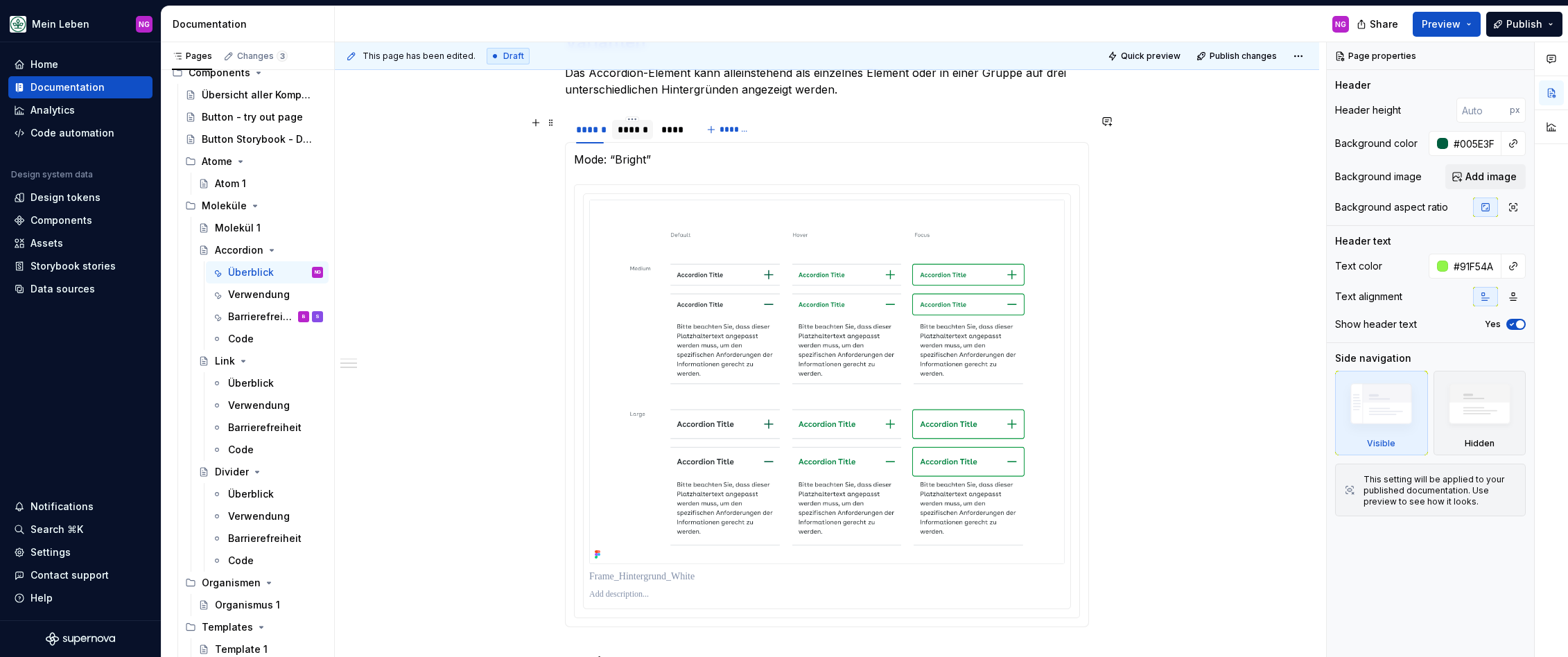
click at [624, 129] on div "******" at bounding box center [632, 130] width 30 height 14
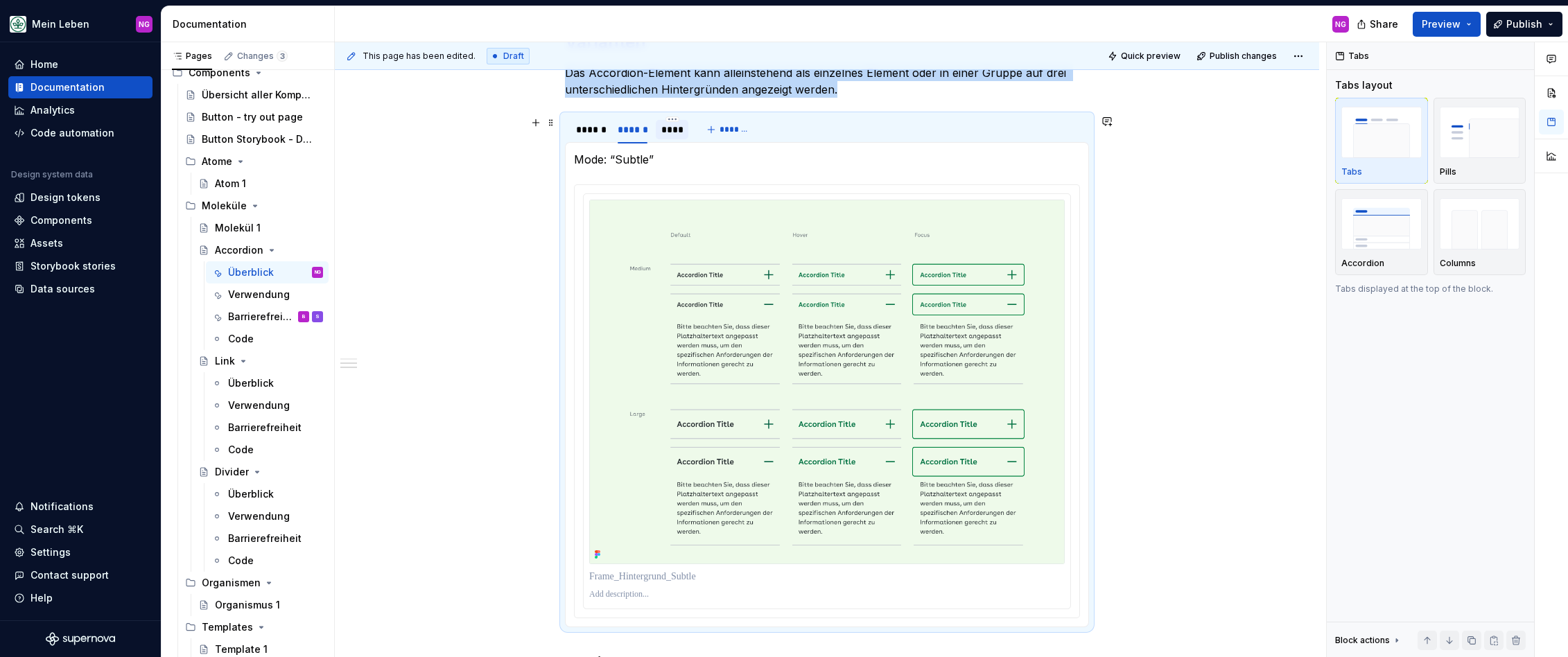
click at [665, 128] on div "****" at bounding box center [672, 130] width 22 height 14
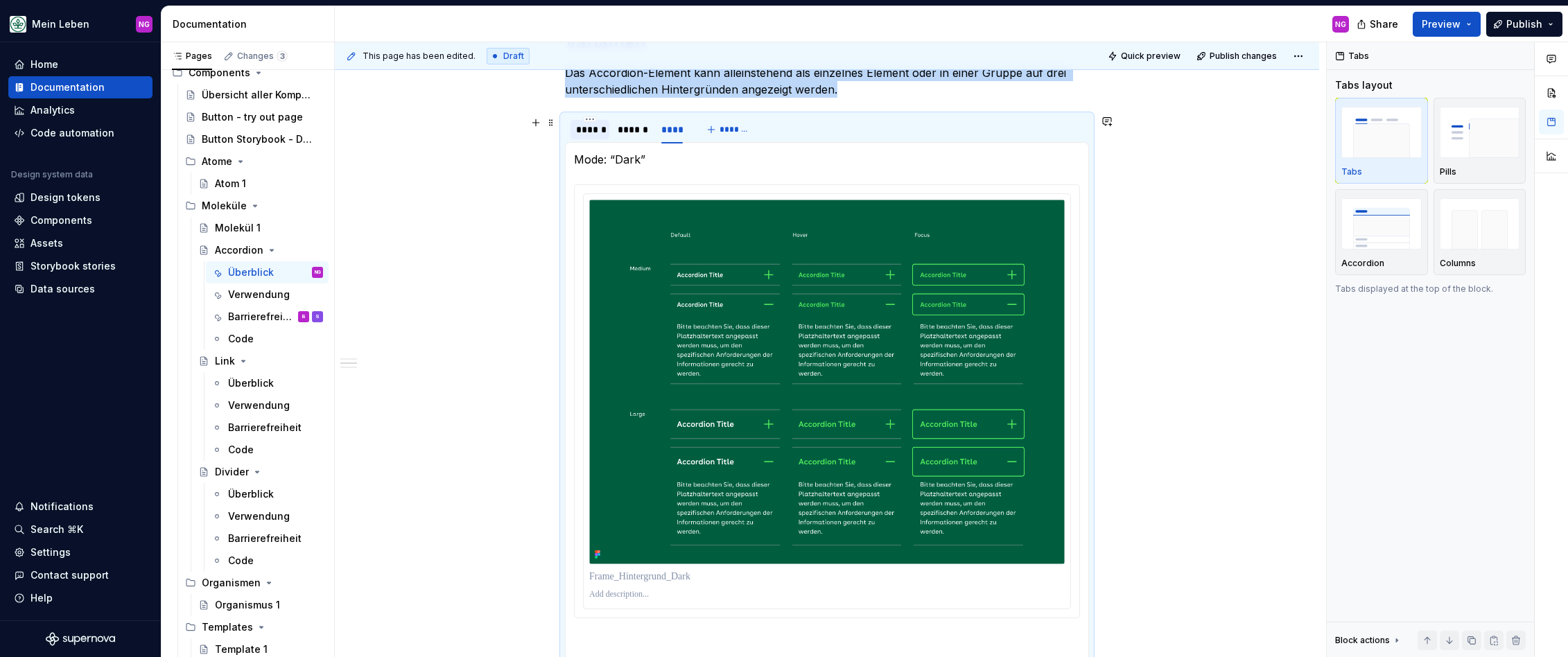
click at [596, 130] on div "******" at bounding box center [590, 130] width 28 height 14
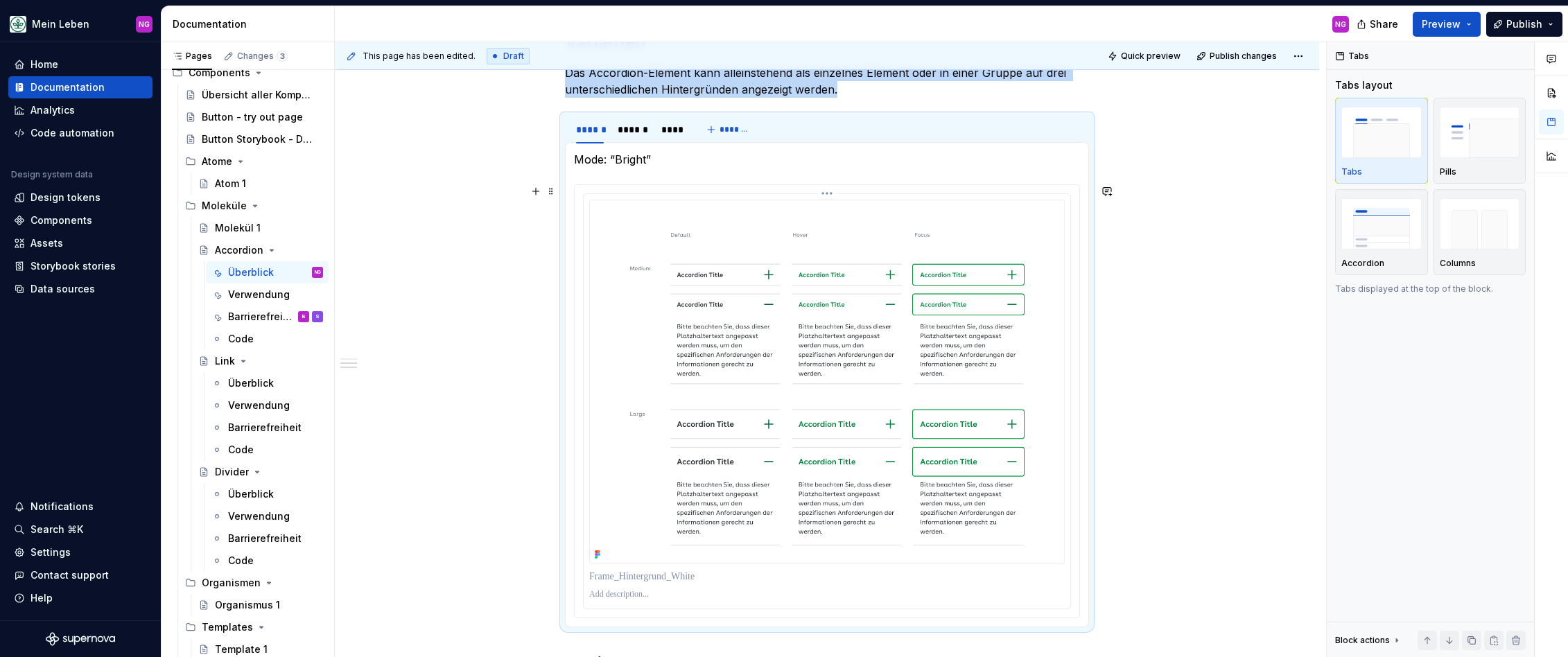
click at [611, 283] on img at bounding box center [827, 382] width 476 height 365
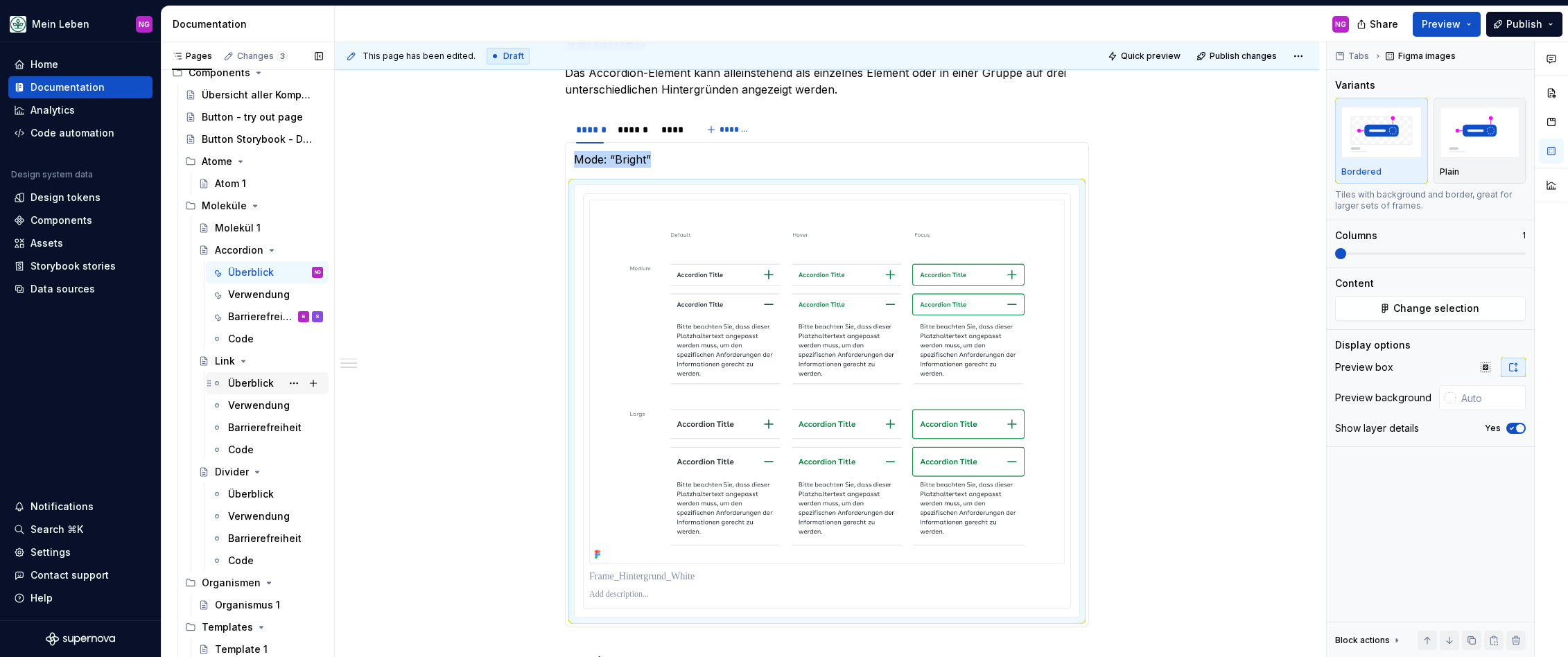
click at [236, 377] on div "Überblick" at bounding box center [251, 383] width 46 height 14
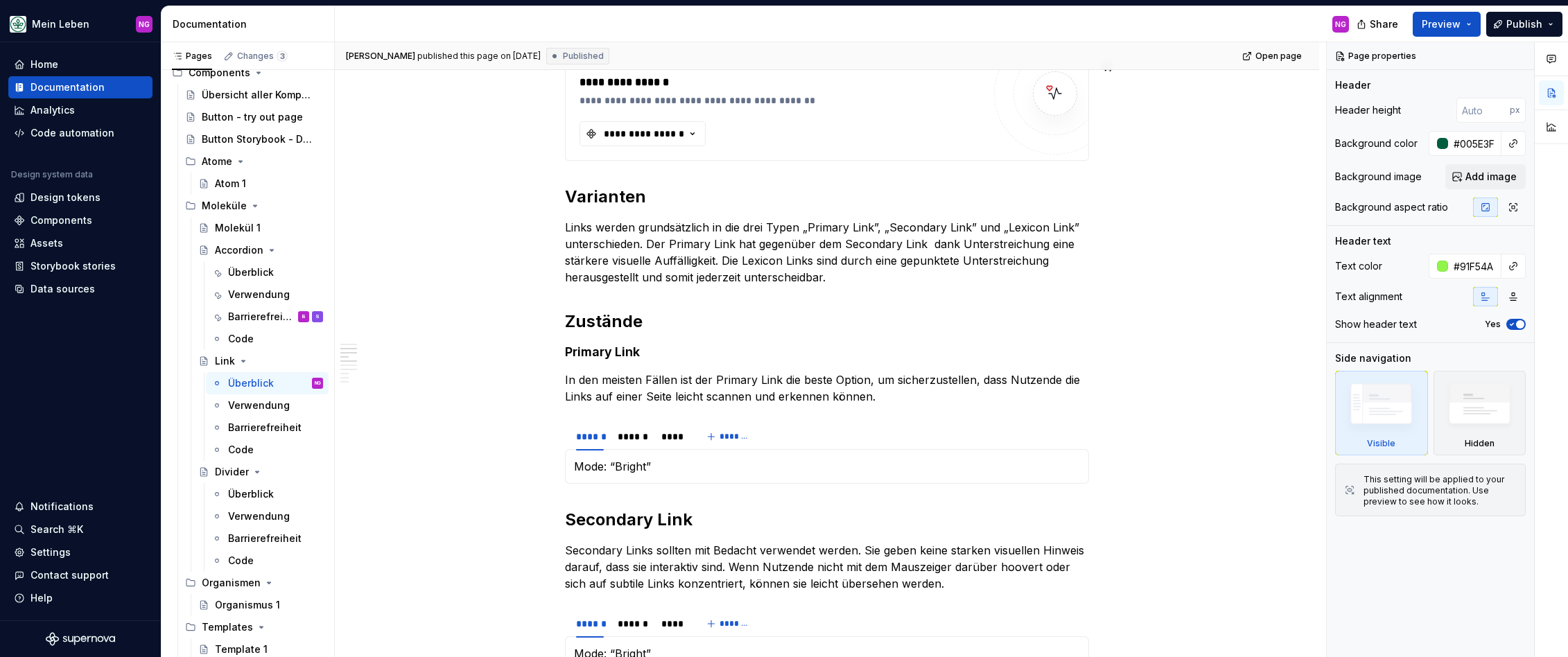
scroll to position [640, 0]
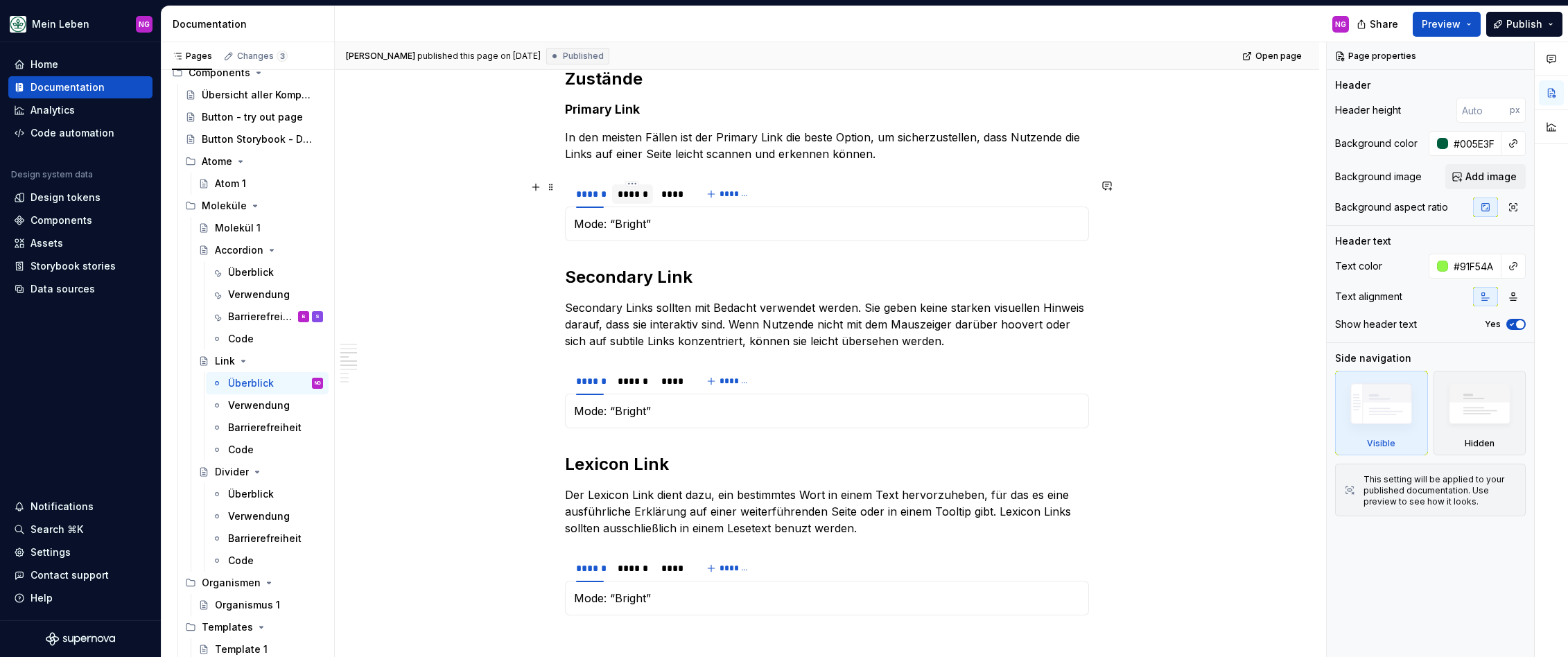
click at [641, 197] on div "******" at bounding box center [632, 194] width 30 height 14
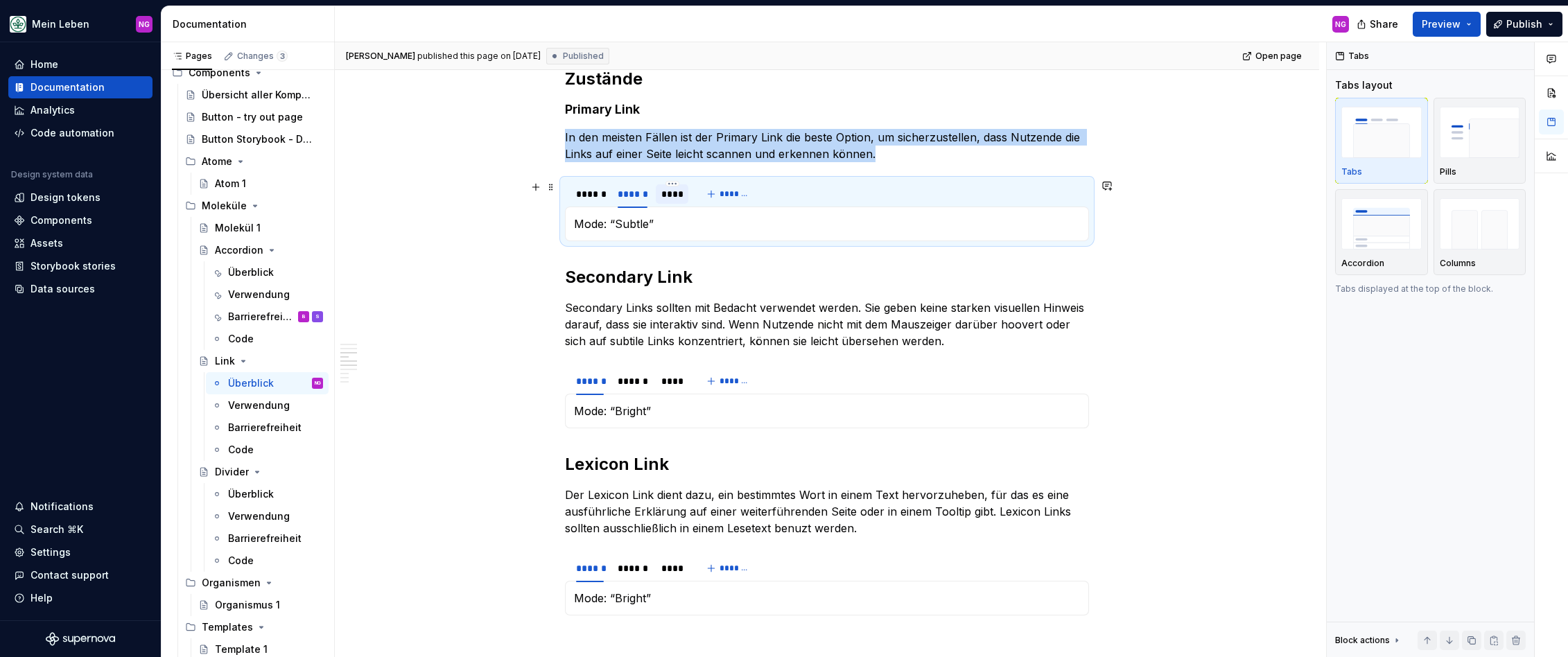
click at [678, 192] on div "****" at bounding box center [672, 194] width 22 height 14
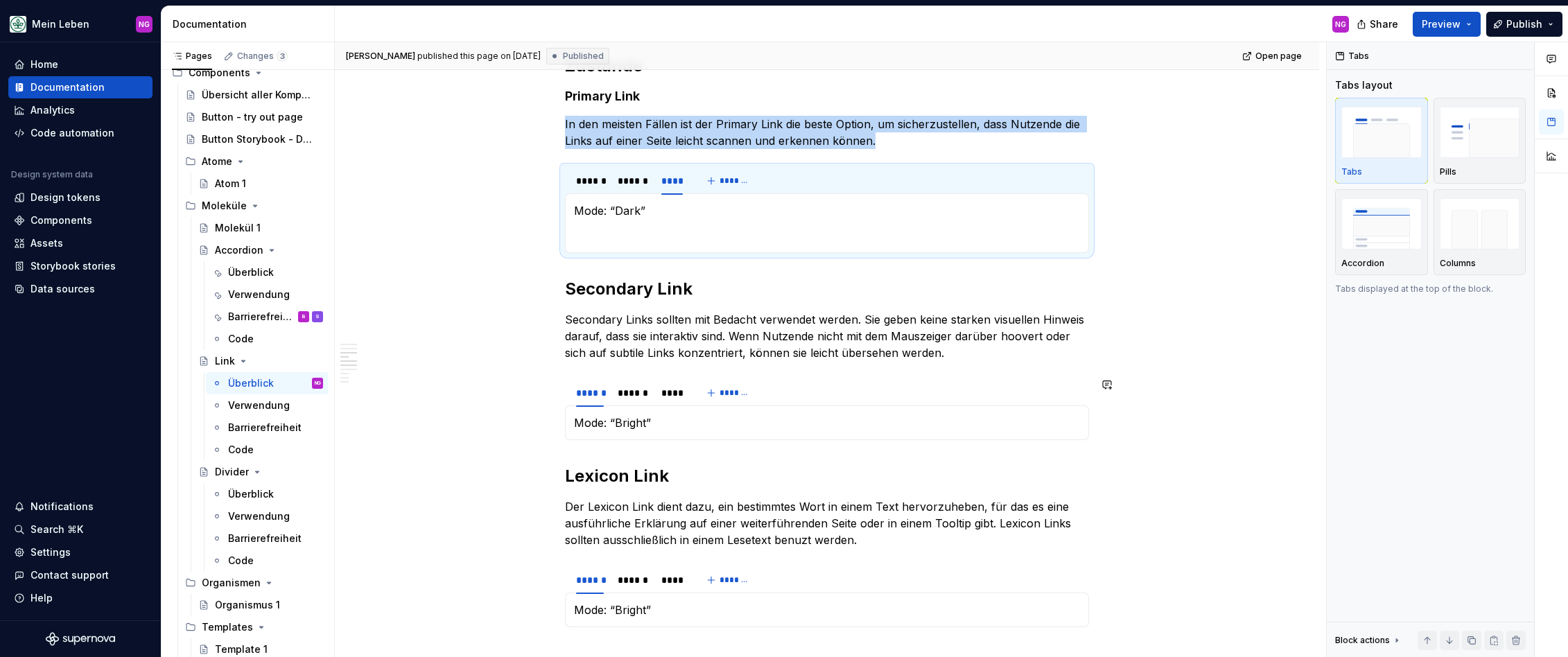
scroll to position [656, 0]
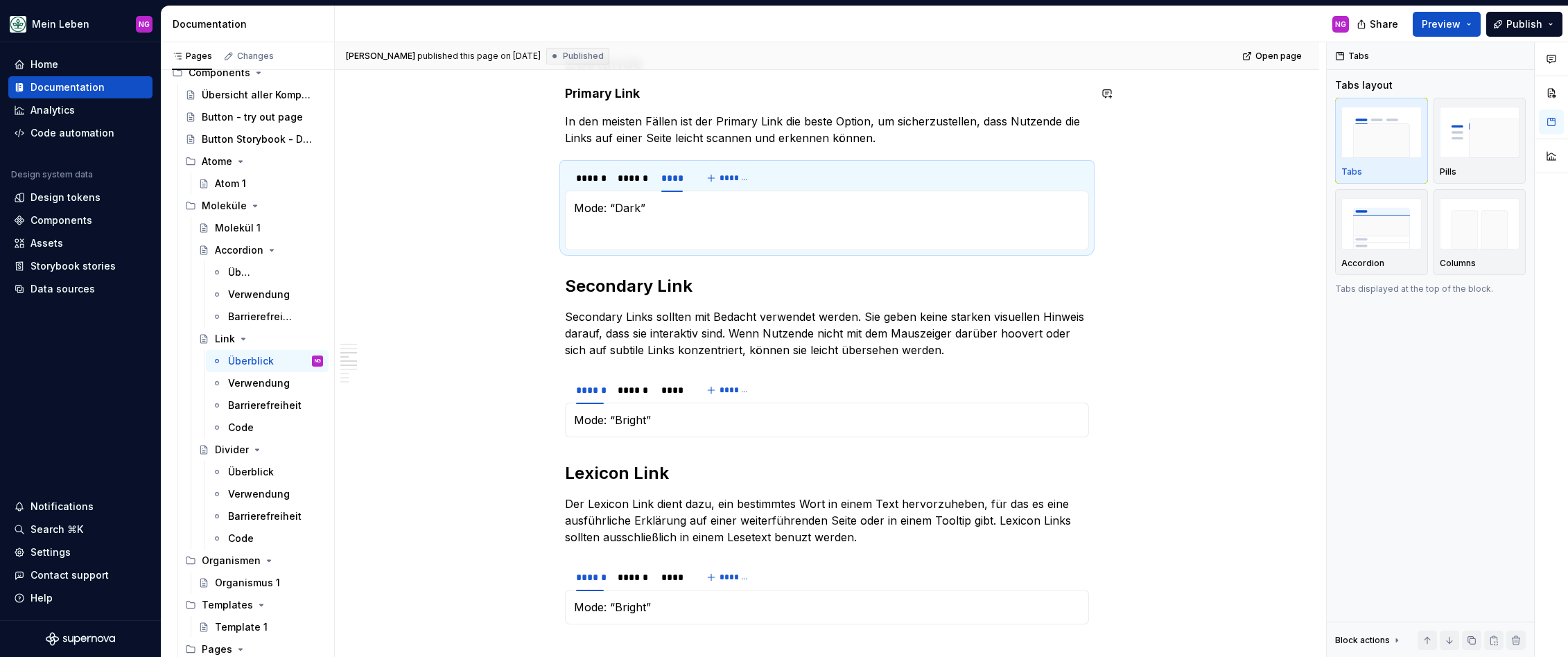
type textarea "*"
